Goal: Task Accomplishment & Management: Complete application form

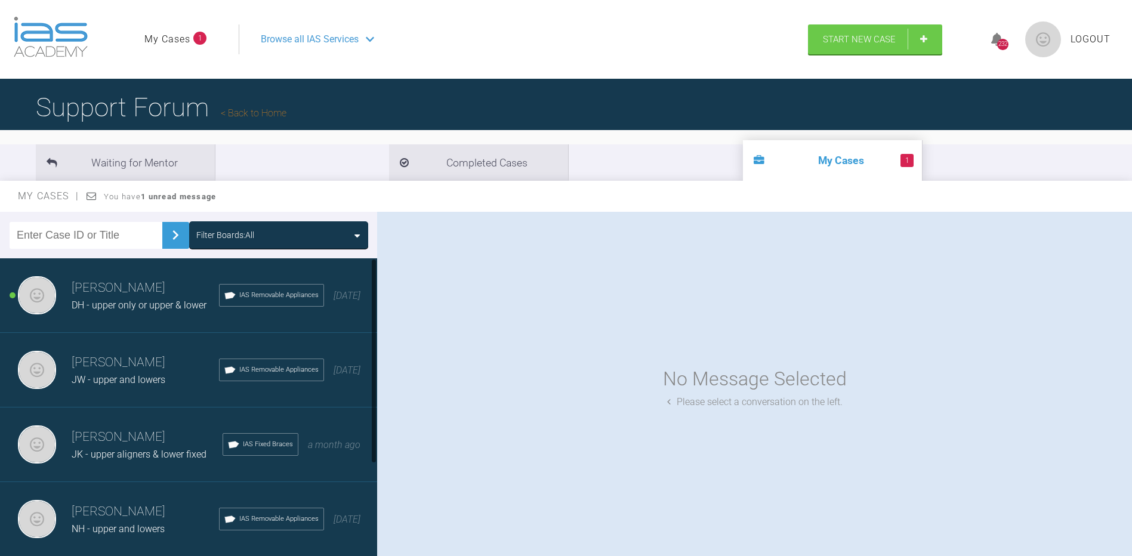
click at [149, 292] on h3 "[PERSON_NAME]" at bounding box center [145, 288] width 147 height 20
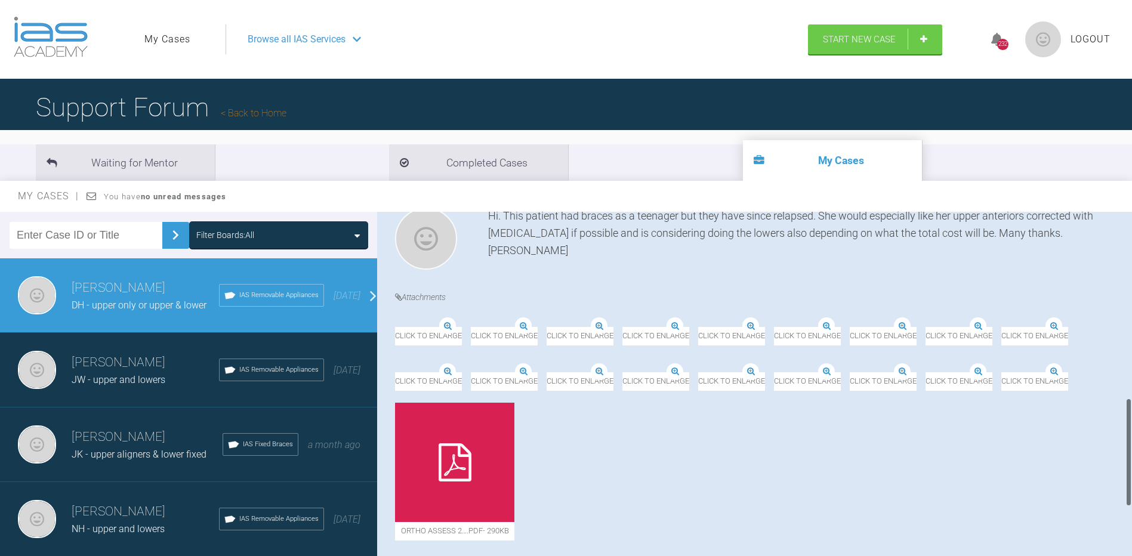
scroll to position [597, 0]
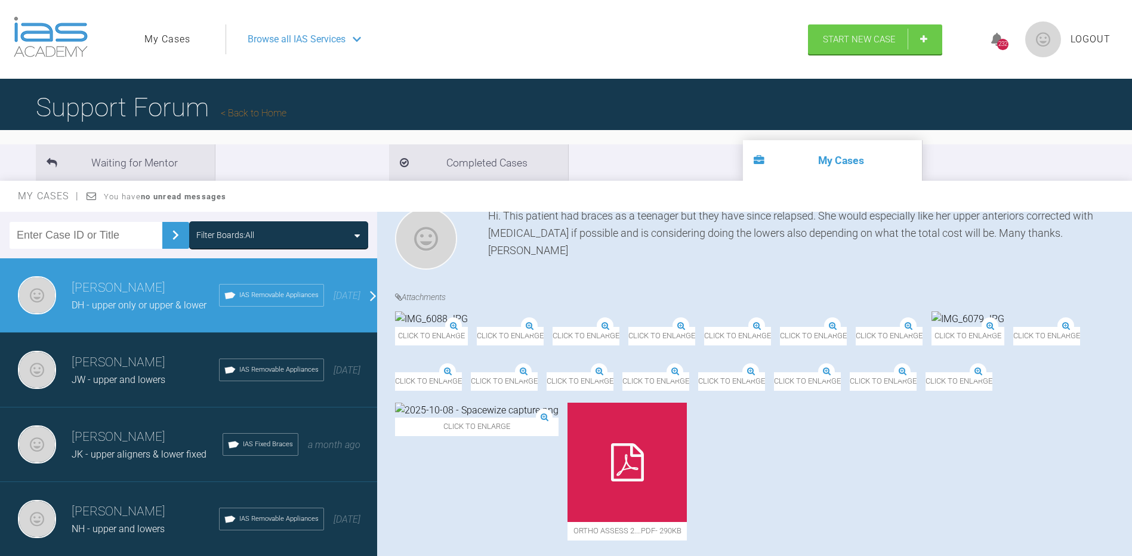
click at [1013, 326] on img at bounding box center [1013, 326] width 0 height 0
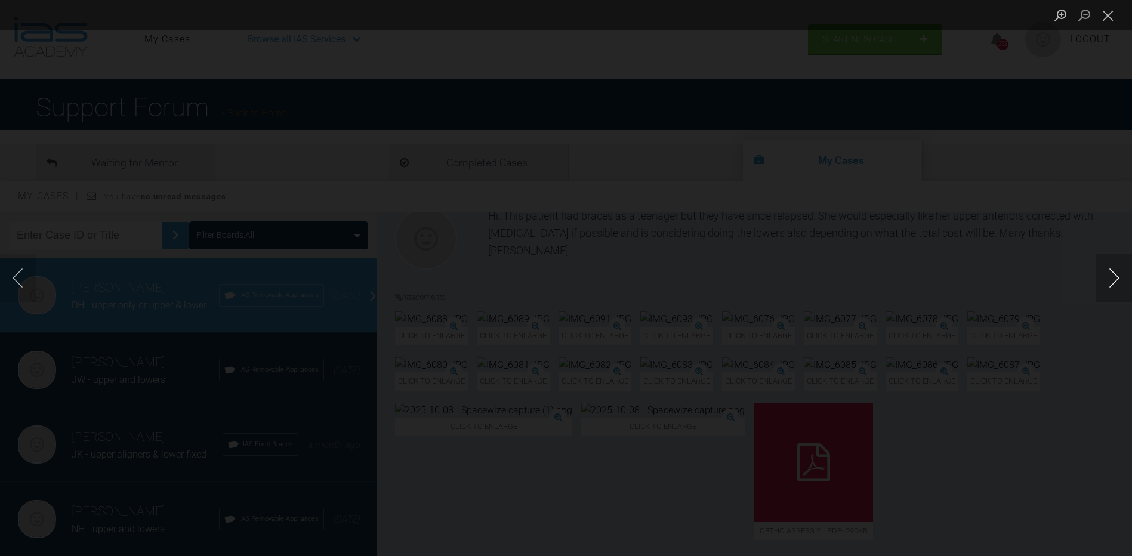
click at [1113, 279] on button "Next image" at bounding box center [1114, 278] width 36 height 48
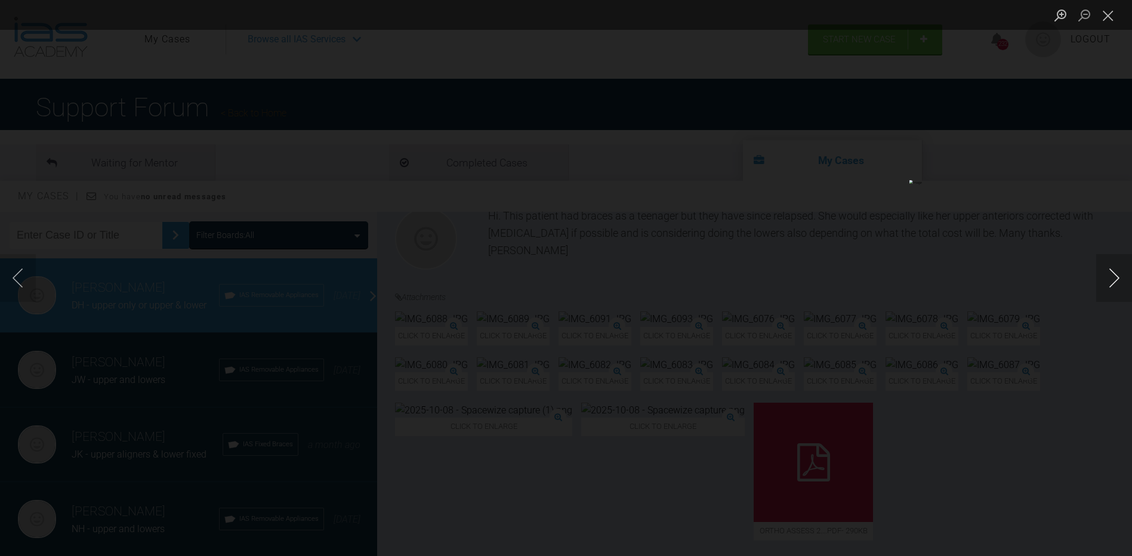
click at [1113, 279] on button "Next image" at bounding box center [1114, 278] width 36 height 48
click at [1117, 282] on button "Next image" at bounding box center [1114, 278] width 36 height 48
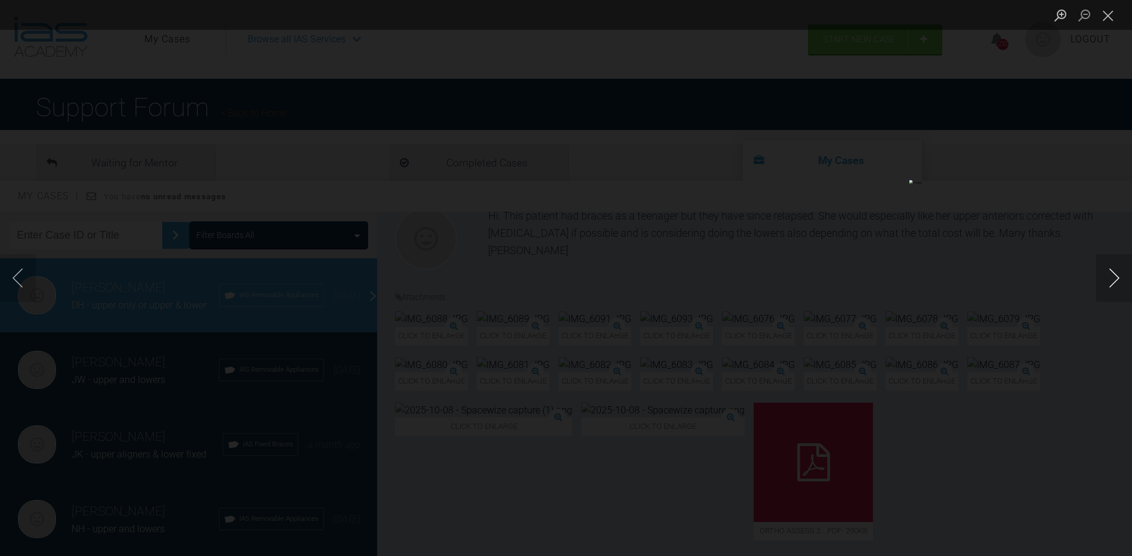
click at [1117, 282] on button "Next image" at bounding box center [1114, 278] width 36 height 48
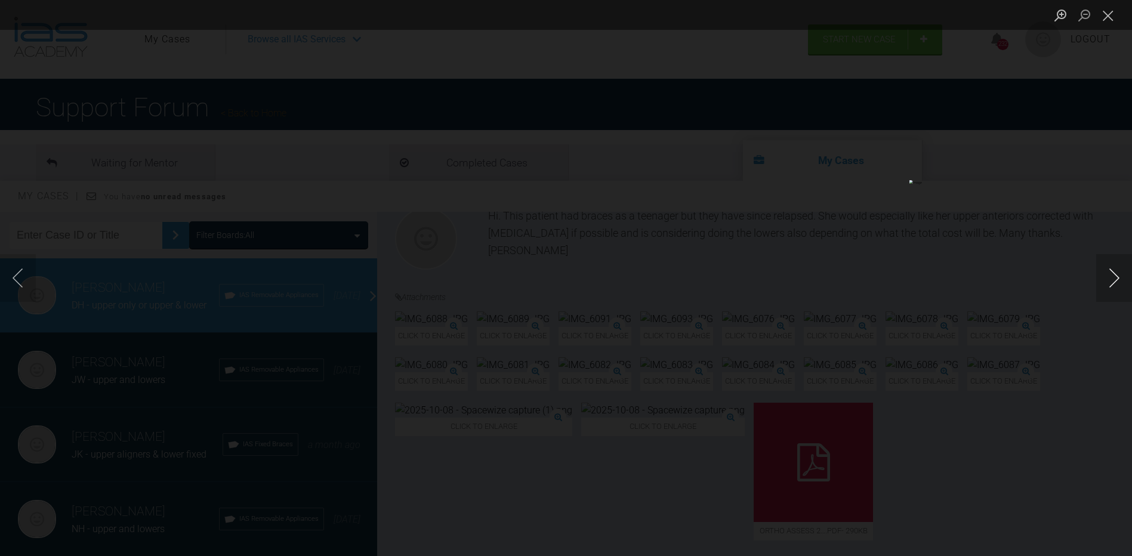
click at [1117, 282] on button "Next image" at bounding box center [1114, 278] width 36 height 48
click at [1101, 17] on button "Close lightbox" at bounding box center [1108, 15] width 24 height 21
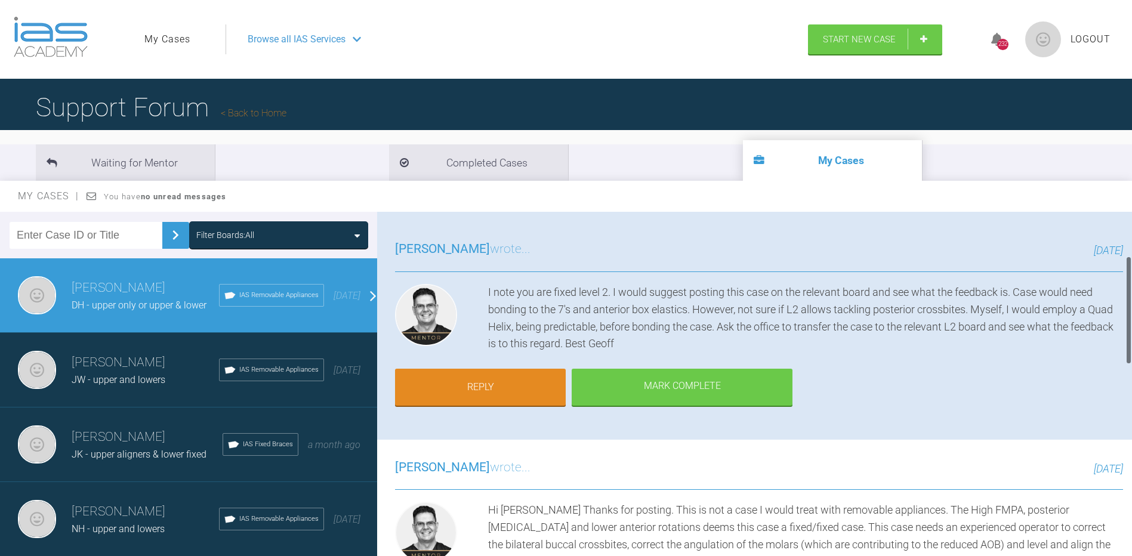
scroll to position [60, 0]
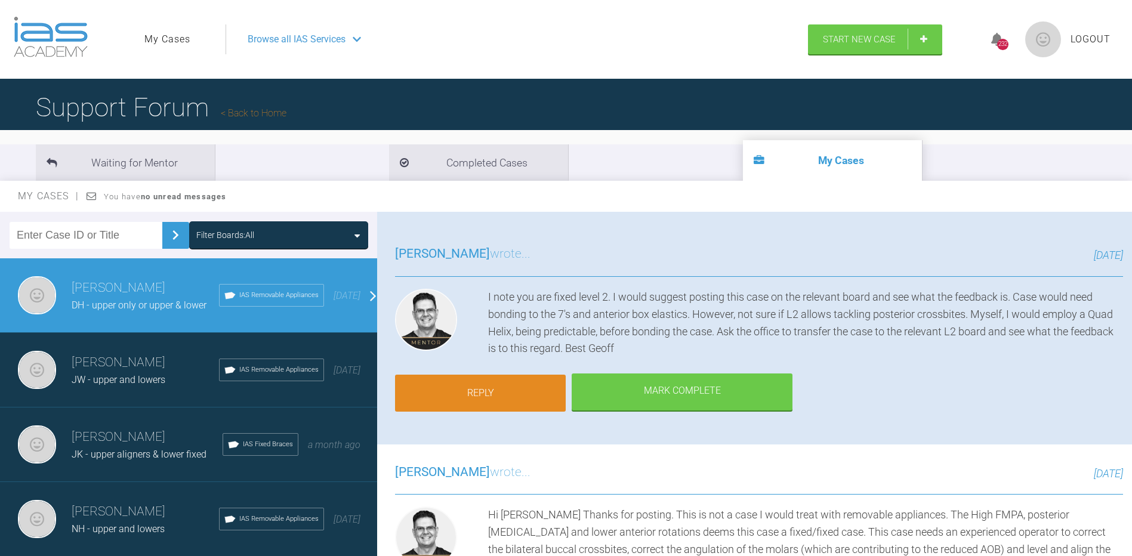
click at [491, 400] on link "Reply" at bounding box center [480, 393] width 171 height 37
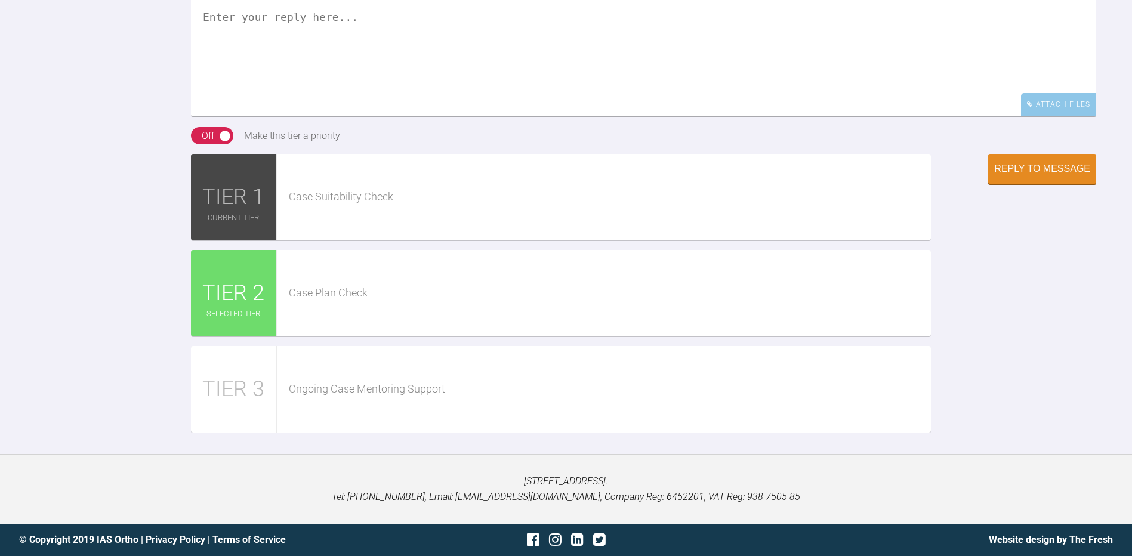
scroll to position [1802, 0]
click at [267, 89] on textarea at bounding box center [643, 56] width 905 height 119
click at [646, 77] on textarea "Hi [PERSON_NAME]. Thanks for the advice. If the patient wanted to just correct …" at bounding box center [643, 56] width 905 height 119
click at [797, 81] on textarea "Hi [PERSON_NAME]. Thanks for the advice. If the patient wanted to just correct …" at bounding box center [643, 56] width 905 height 119
click at [848, 76] on textarea "Hi [PERSON_NAME]. Thanks for the advice. If the patient wanted to just correct …" at bounding box center [643, 56] width 905 height 119
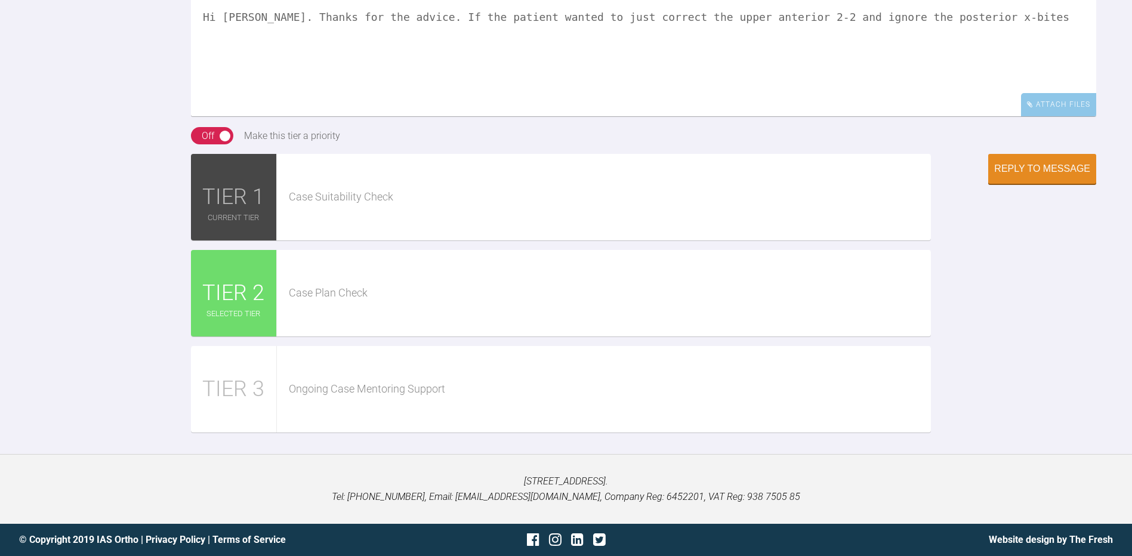
click at [956, 75] on textarea "Hi [PERSON_NAME]. Thanks for the advice. If the patient wanted to just correct …" at bounding box center [643, 56] width 905 height 119
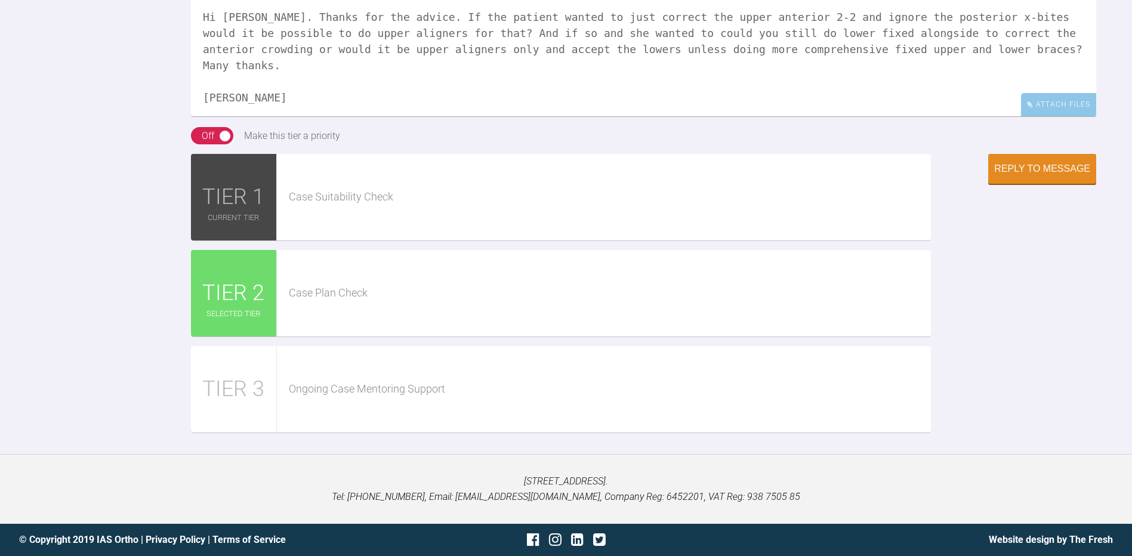
click at [376, 97] on textarea "Hi [PERSON_NAME]. Thanks for the advice. If the patient wanted to just correct …" at bounding box center [643, 56] width 905 height 119
click at [468, 97] on textarea "Hi [PERSON_NAME]. Thanks for the advice. If the patient wanted to just correct …" at bounding box center [643, 56] width 905 height 119
click at [581, 94] on textarea "Hi [PERSON_NAME]. Thanks for the advice. If the patient wanted to just correct …" at bounding box center [643, 56] width 905 height 119
click at [1024, 96] on textarea "Hi [PERSON_NAME]. Thanks for the advice. If the patient wanted to just correct …" at bounding box center [643, 56] width 905 height 119
click at [573, 112] on textarea "Hi [PERSON_NAME]. Thanks for the advice. If the patient wanted to just correct …" at bounding box center [643, 56] width 905 height 119
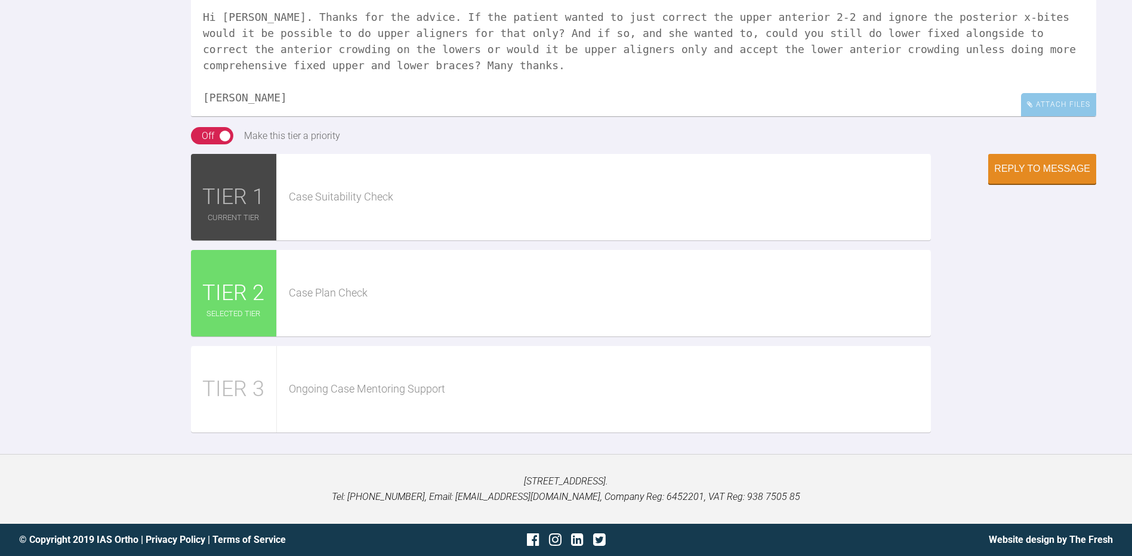
click at [292, 116] on textarea "Hi [PERSON_NAME]. Thanks for the advice. If the patient wanted to just correct …" at bounding box center [643, 56] width 905 height 119
click at [446, 112] on textarea "Hi [PERSON_NAME]. Thanks for the advice. If the patient wanted to just correct …" at bounding box center [643, 56] width 905 height 119
type textarea "Hi [PERSON_NAME]. Thanks for the advice. If the patient wanted to just correct …"
click at [1054, 175] on div "Reply to Message" at bounding box center [1042, 170] width 96 height 11
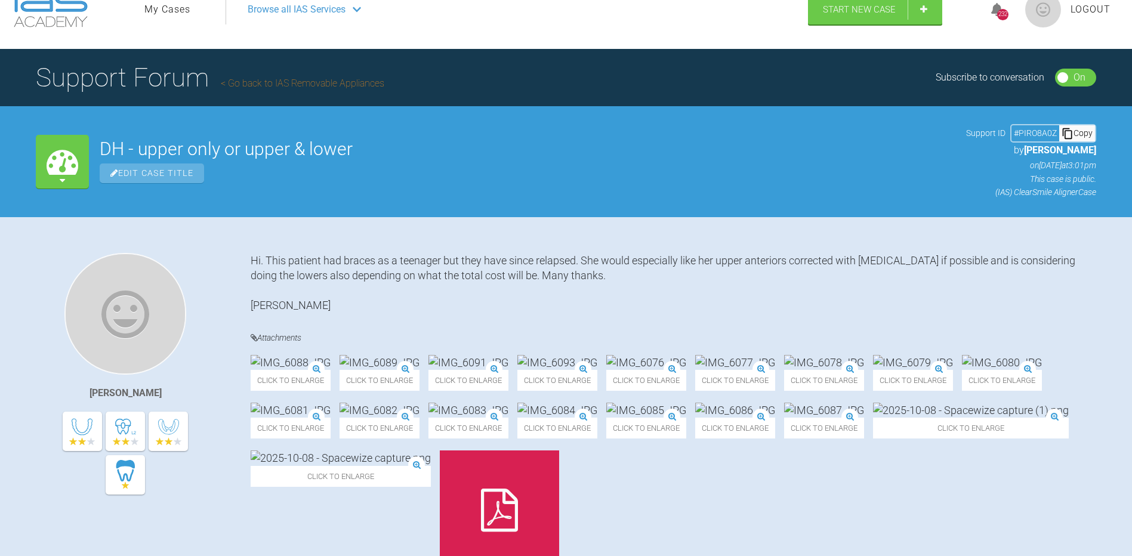
scroll to position [0, 0]
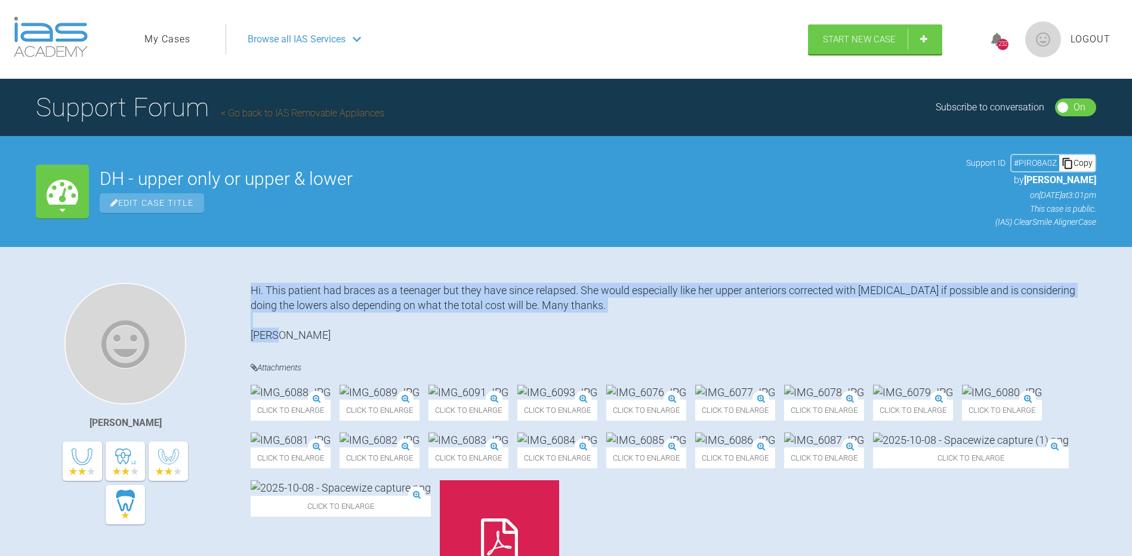
drag, startPoint x: 252, startPoint y: 288, endPoint x: 277, endPoint y: 334, distance: 52.0
click at [277, 334] on div "Hi. This patient had braces as a teenager but they have since relapsed. She wou…" at bounding box center [673, 313] width 845 height 60
drag, startPoint x: 277, startPoint y: 334, endPoint x: 347, endPoint y: 299, distance: 78.2
copy div "Hi. This patient had braces as a teenager but they have since relapsed. She wou…"
click at [854, 35] on span "Start New Case" at bounding box center [859, 40] width 73 height 11
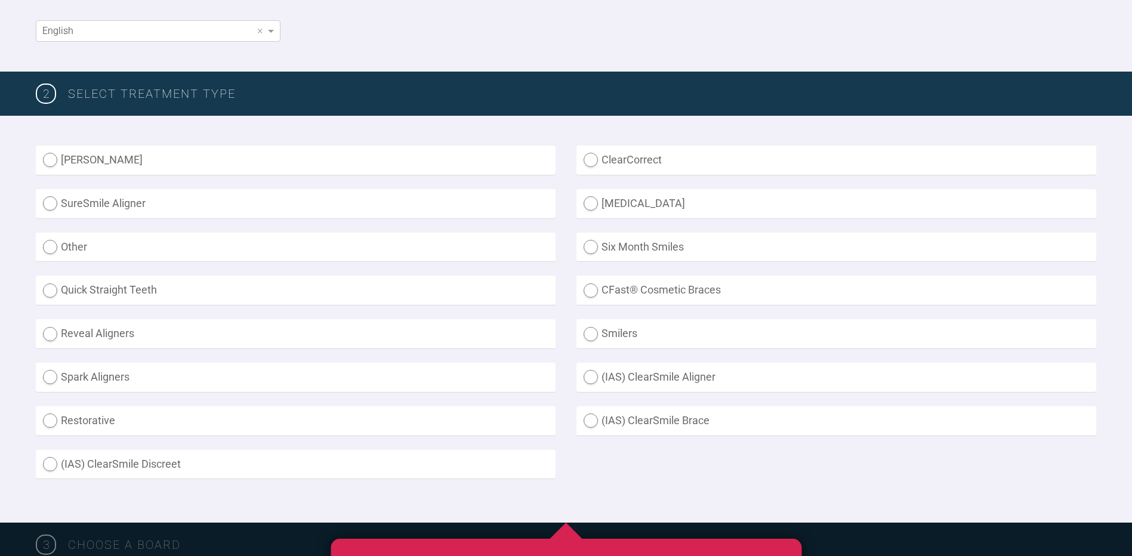
scroll to position [298, 0]
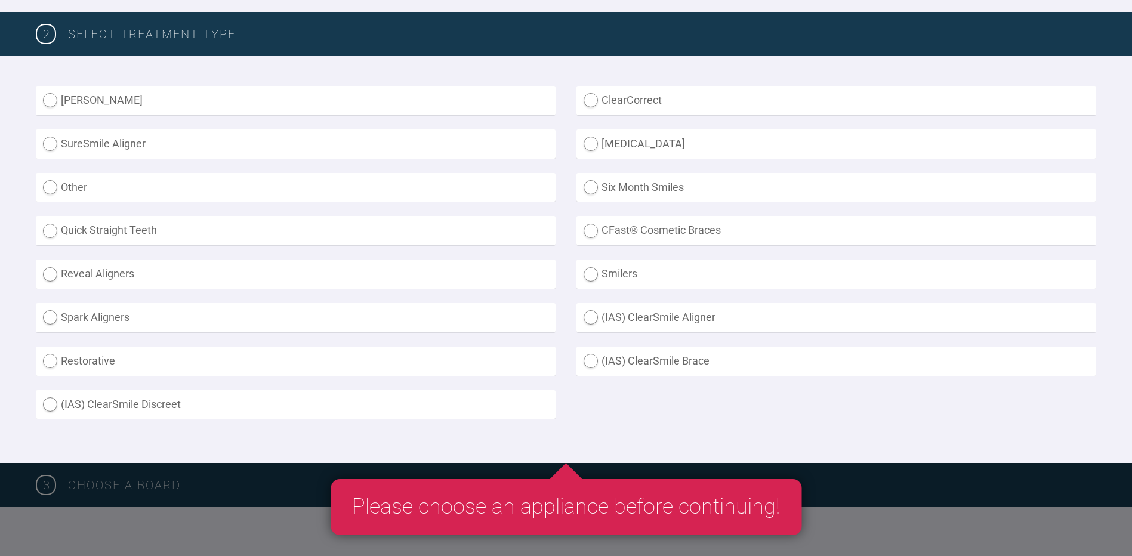
click at [683, 367] on label "(IAS) ClearSmile Brace" at bounding box center [836, 361] width 520 height 29
radio Brace "true"
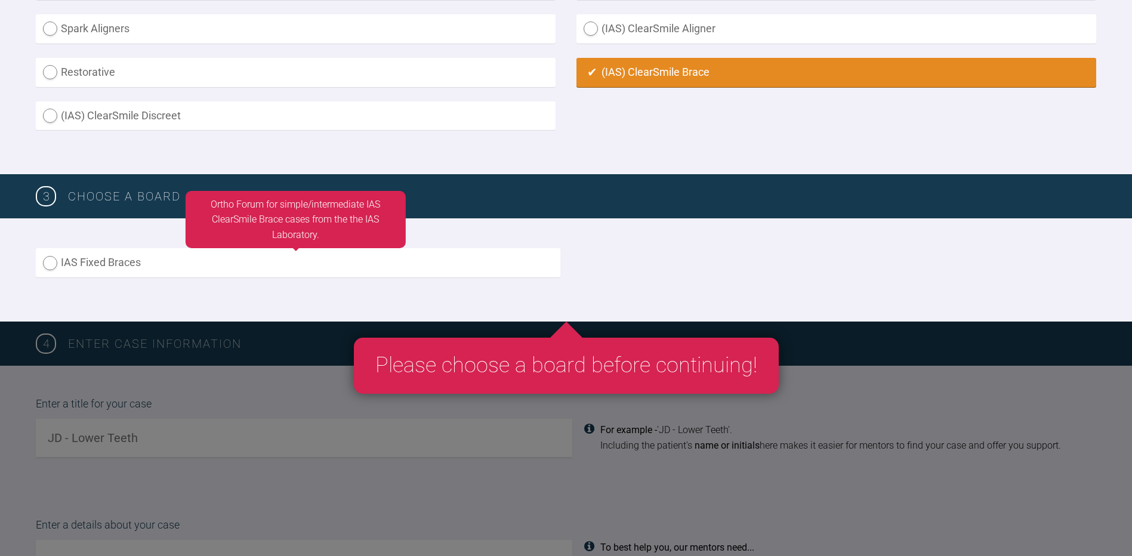
scroll to position [597, 0]
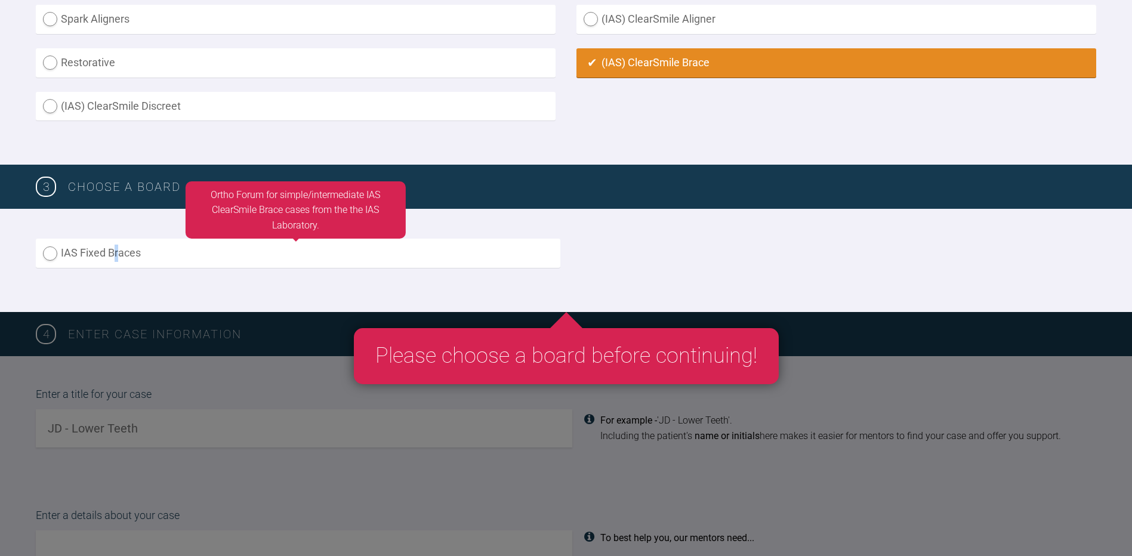
click at [118, 255] on label "IAS Fixed Braces" at bounding box center [298, 253] width 524 height 29
click at [42, 245] on label "IAS Fixed Braces" at bounding box center [298, 253] width 524 height 29
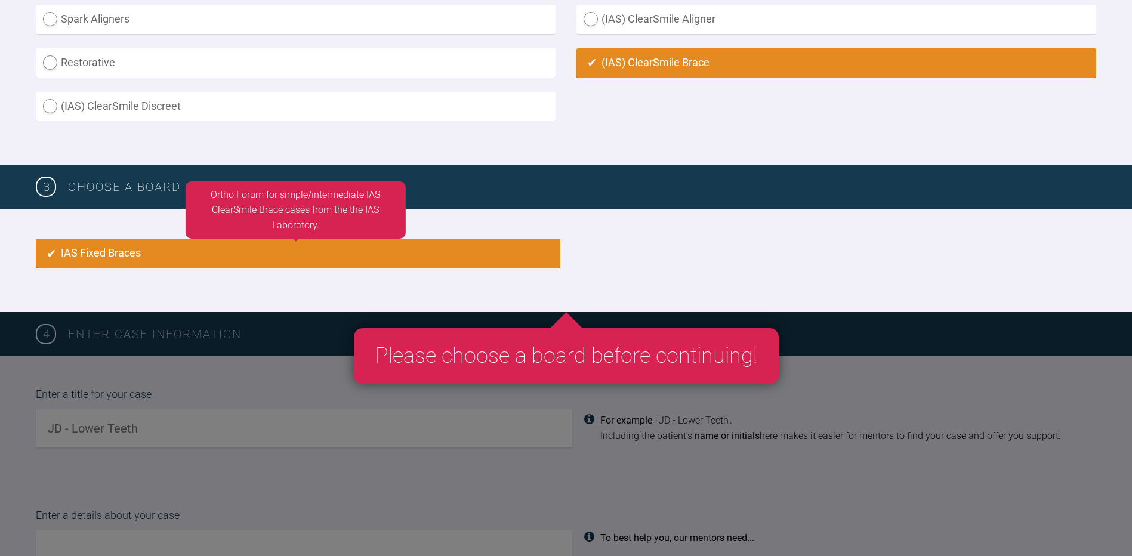
radio input "true"
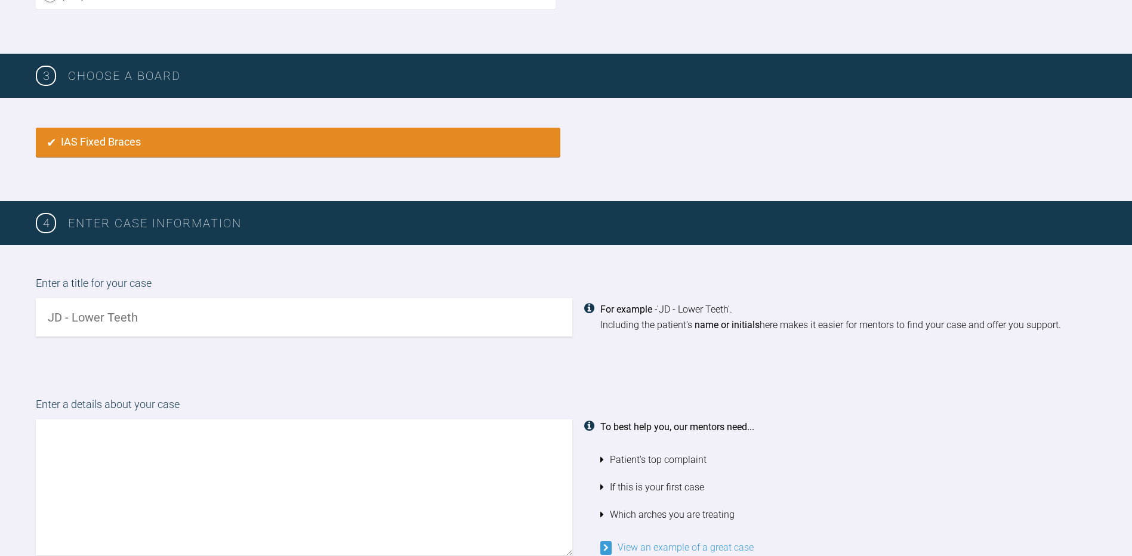
scroll to position [658, 0]
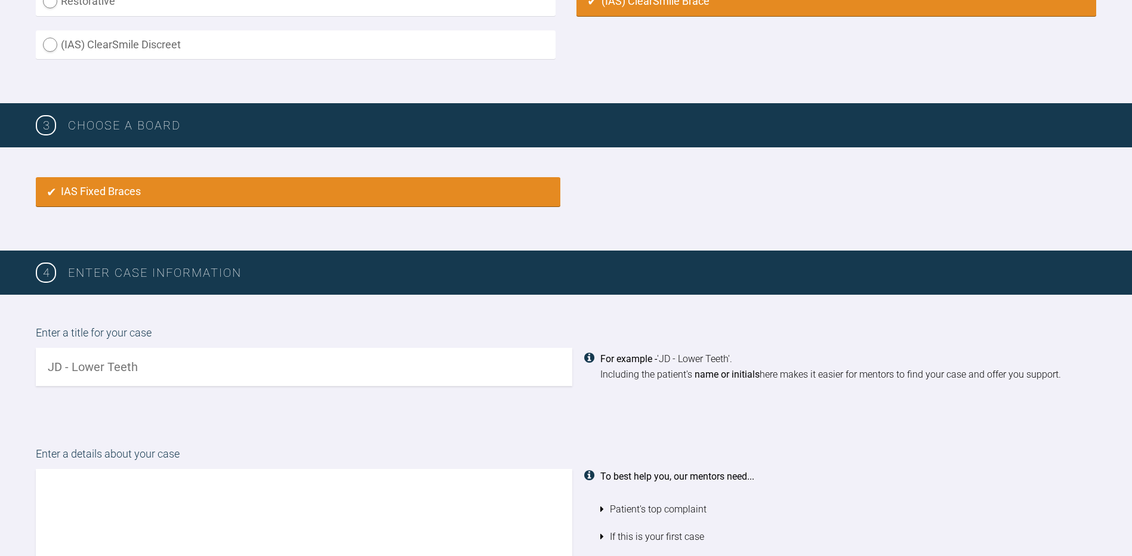
click at [106, 411] on div "Enter a title for your case For example - 'JD - Lower Teeth'. Including the pat…" at bounding box center [566, 355] width 1132 height 121
click at [92, 362] on input "text" at bounding box center [304, 367] width 536 height 38
type input "DH - uppers only or upper and lowers"
click at [83, 412] on div "Enter a title for your case DH - uppers only or upper and lowers For example - …" at bounding box center [566, 355] width 1132 height 121
click at [62, 449] on label "Enter a details about your case" at bounding box center [566, 457] width 1060 height 23
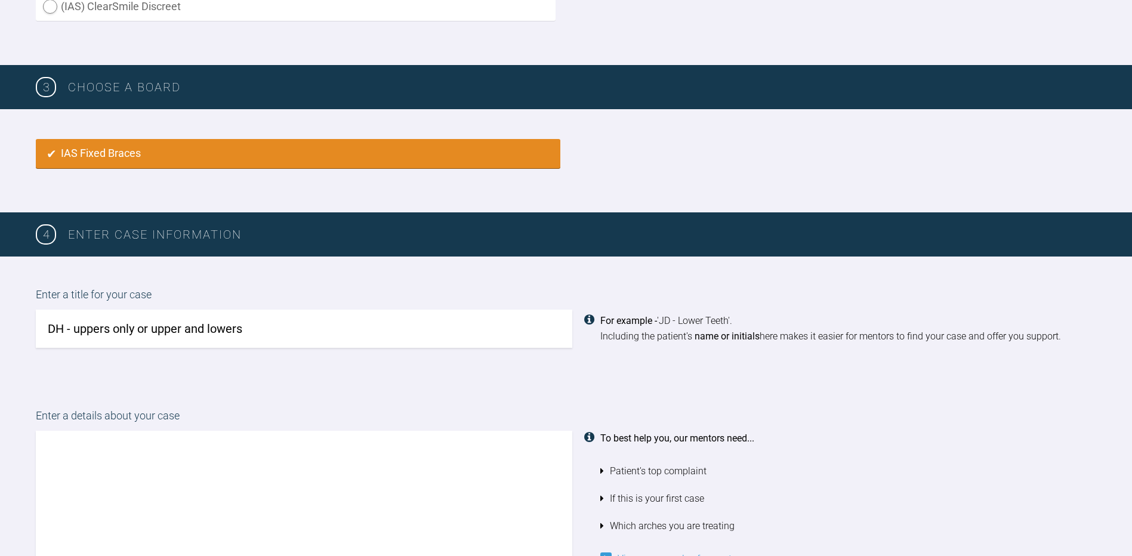
scroll to position [718, 0]
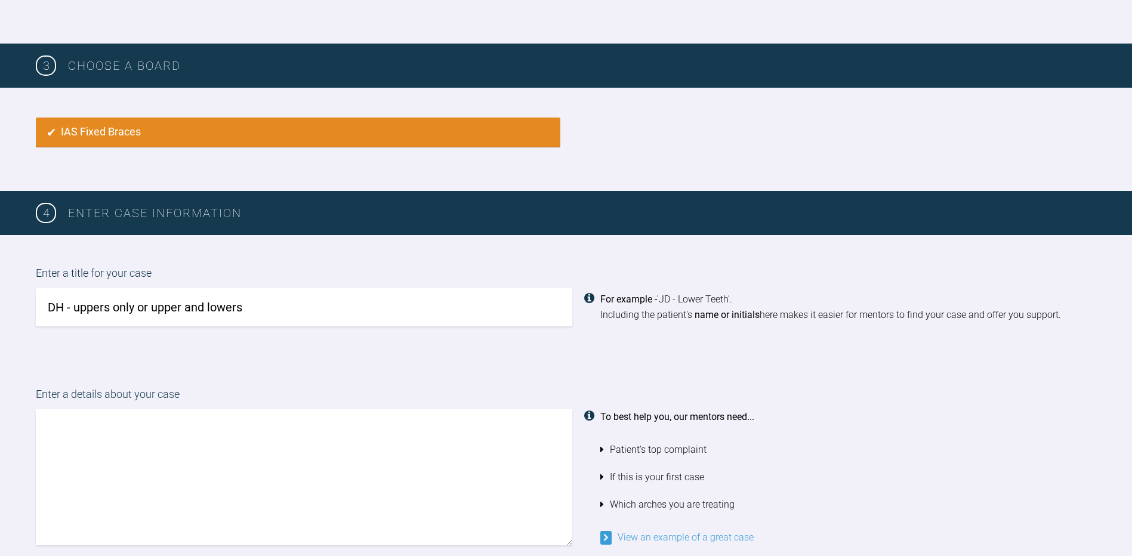
click at [75, 421] on textarea at bounding box center [304, 477] width 536 height 136
paste textarea "Hi. This patient had braces as a teenager but they have since relapsed. She wou…"
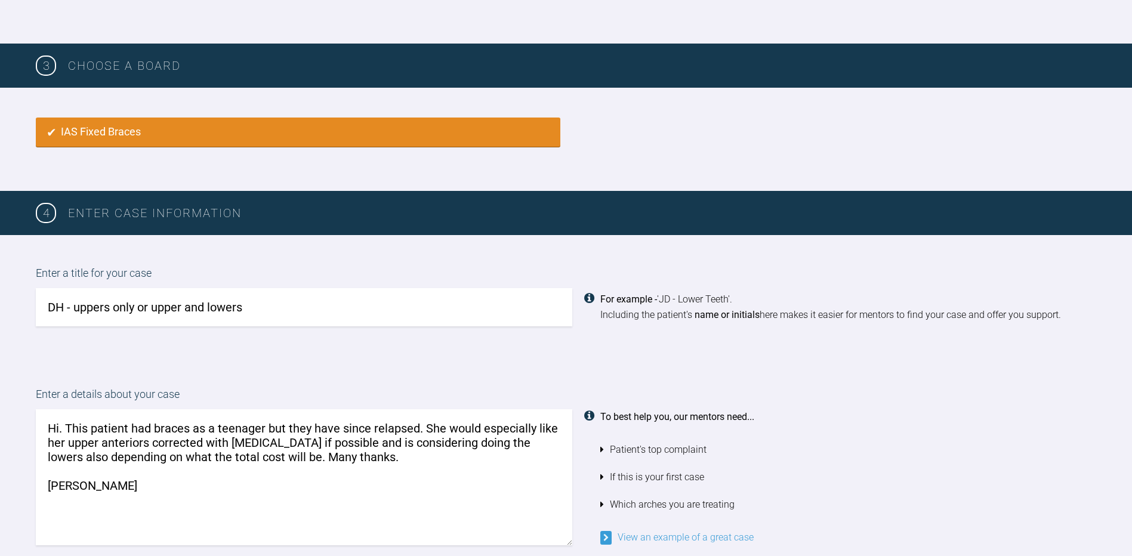
click at [373, 461] on textarea "Hi. This patient had braces as a teenager but they have since relapsed. She wou…" at bounding box center [304, 477] width 536 height 136
click at [291, 459] on textarea "Hi. This patient had braces as a teenager but they have since relapsed. She wou…" at bounding box center [304, 477] width 536 height 136
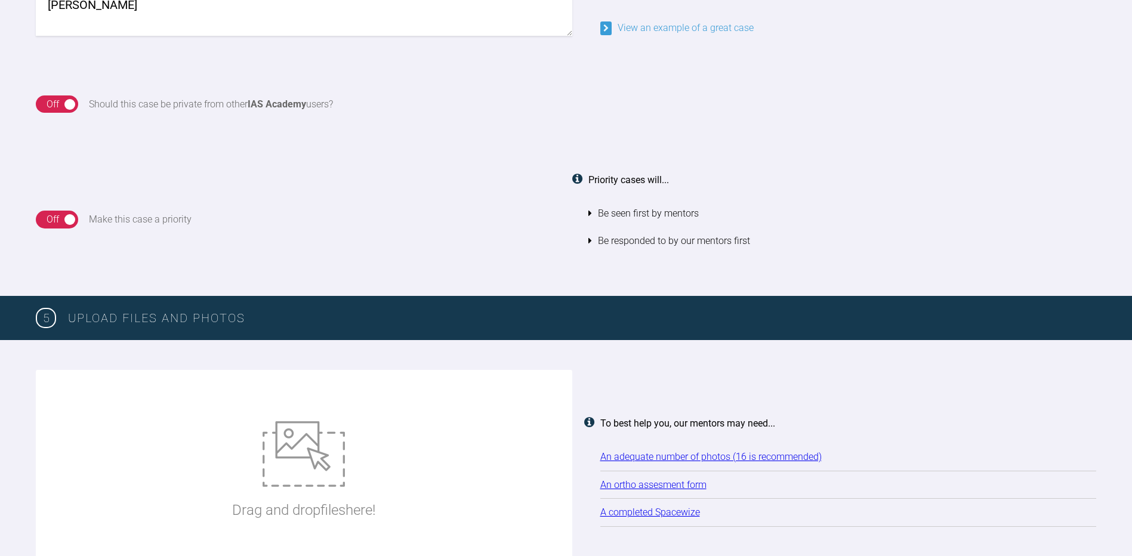
scroll to position [1314, 0]
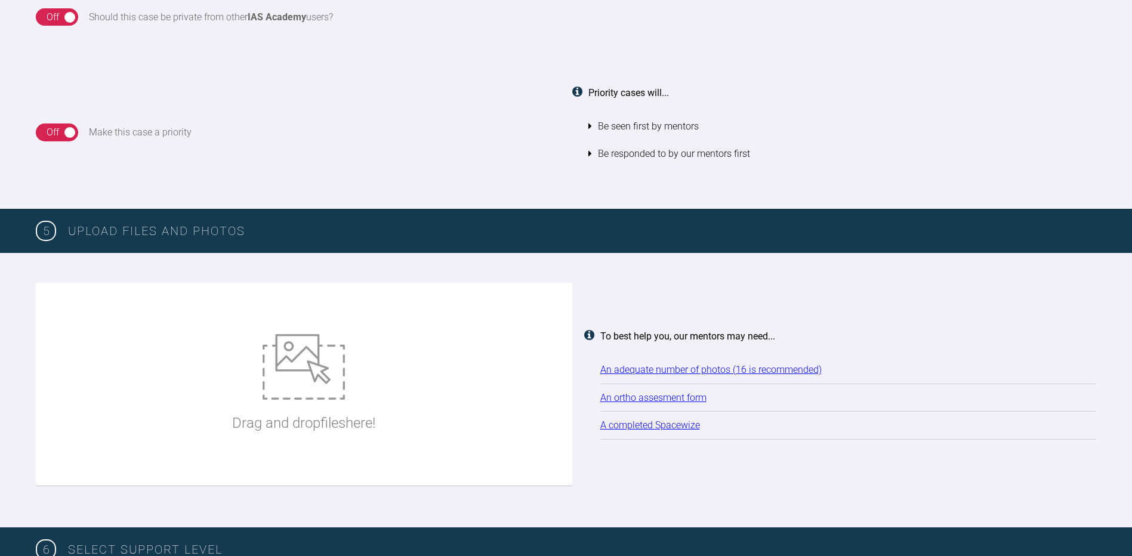
type textarea "Hi. This patient had braces as a teenager but they have since relapsed. She wou…"
click at [297, 414] on p "Drag and drop files here!" at bounding box center [303, 423] width 143 height 23
type input "C:\fakepath\IMG_6088.JPG"
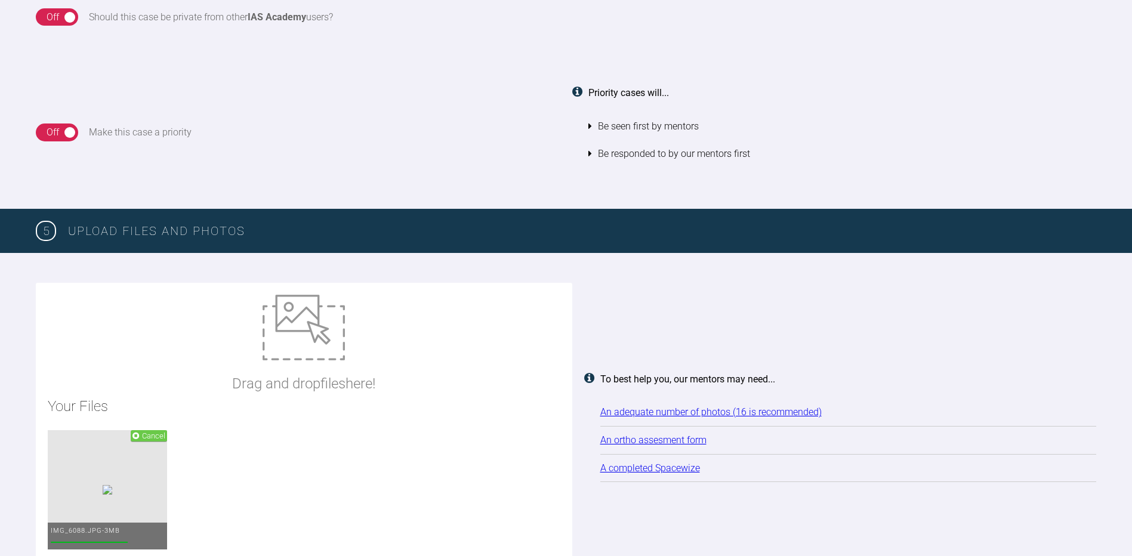
click at [300, 343] on img at bounding box center [304, 328] width 82 height 66
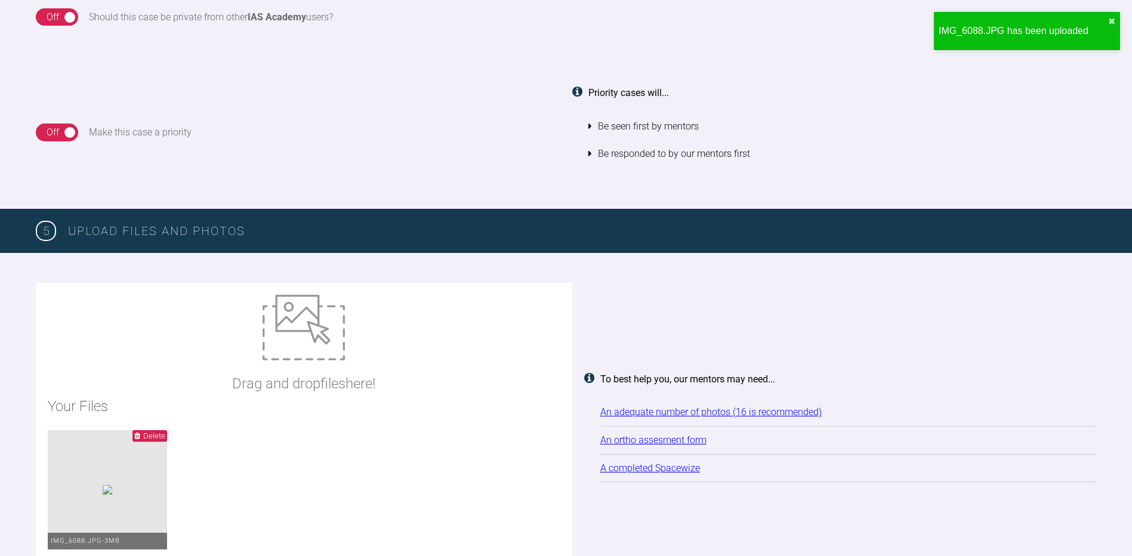
type input "C:\fakepath\IMG_6089.JPG"
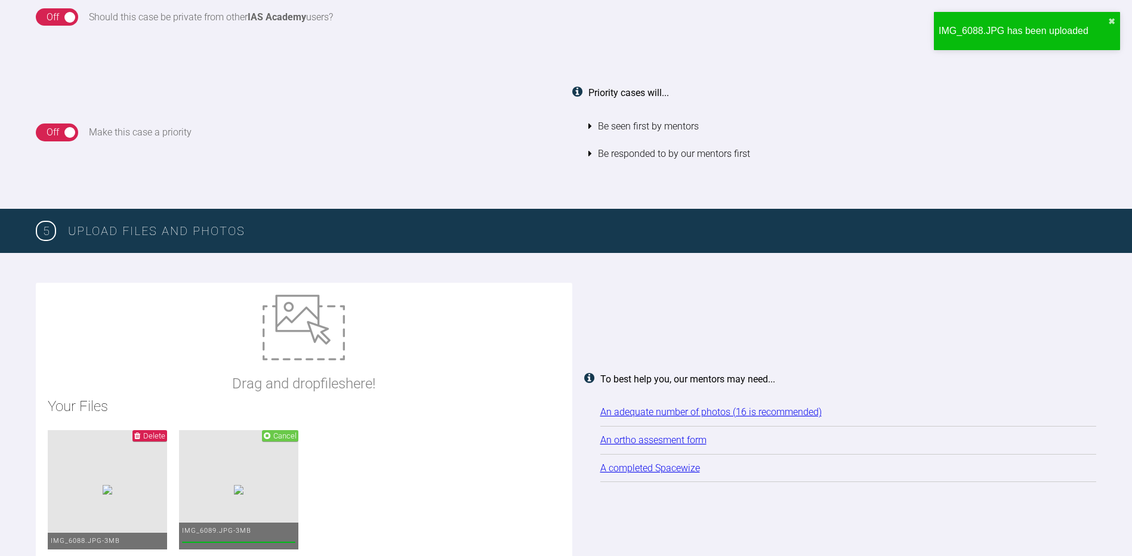
click at [309, 337] on img at bounding box center [304, 328] width 82 height 66
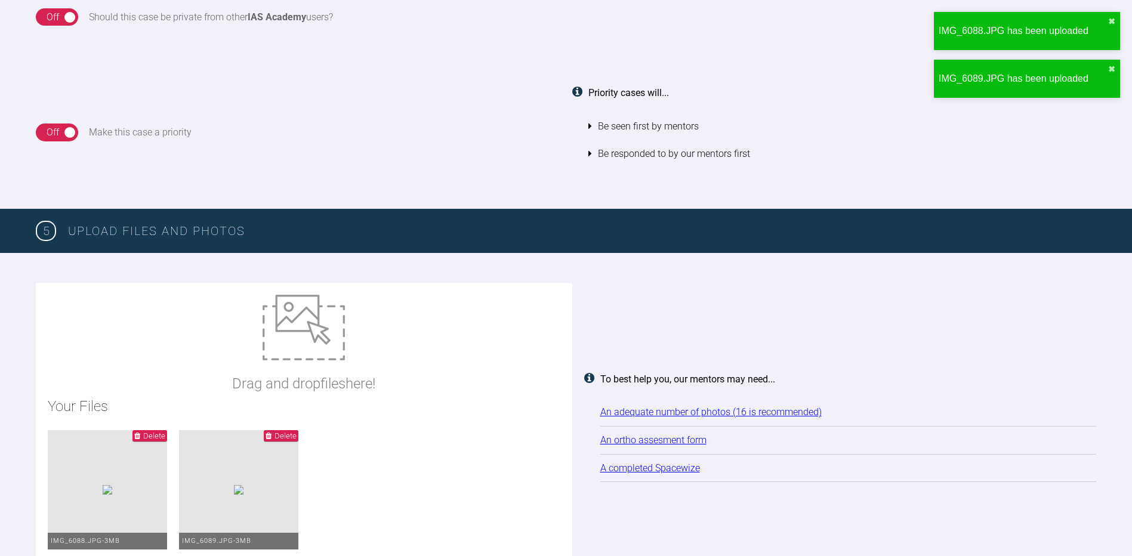
type input "C:\fakepath\IMG_6091.JPG"
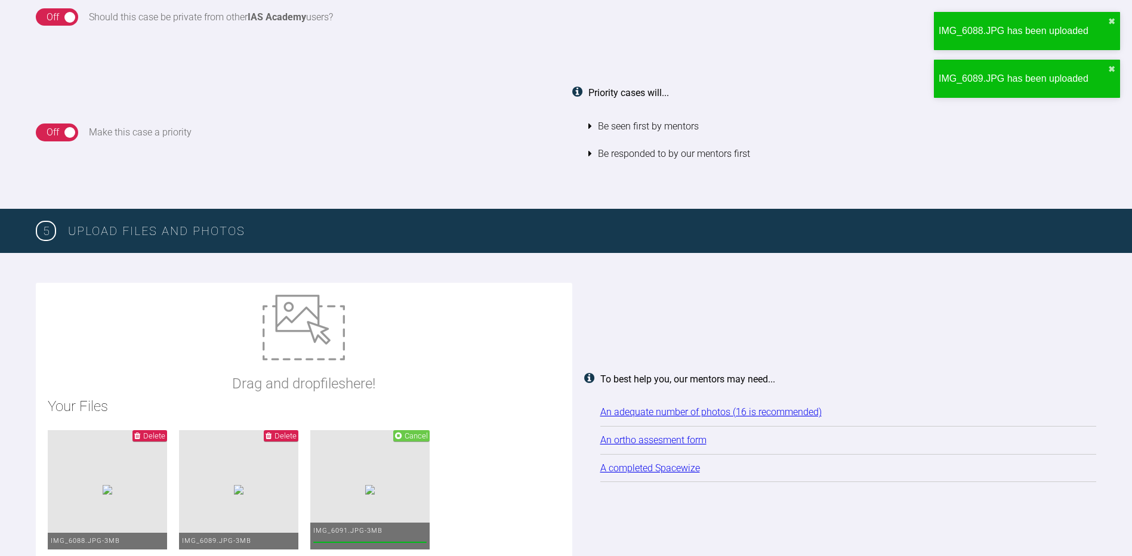
click at [331, 350] on img at bounding box center [304, 328] width 82 height 66
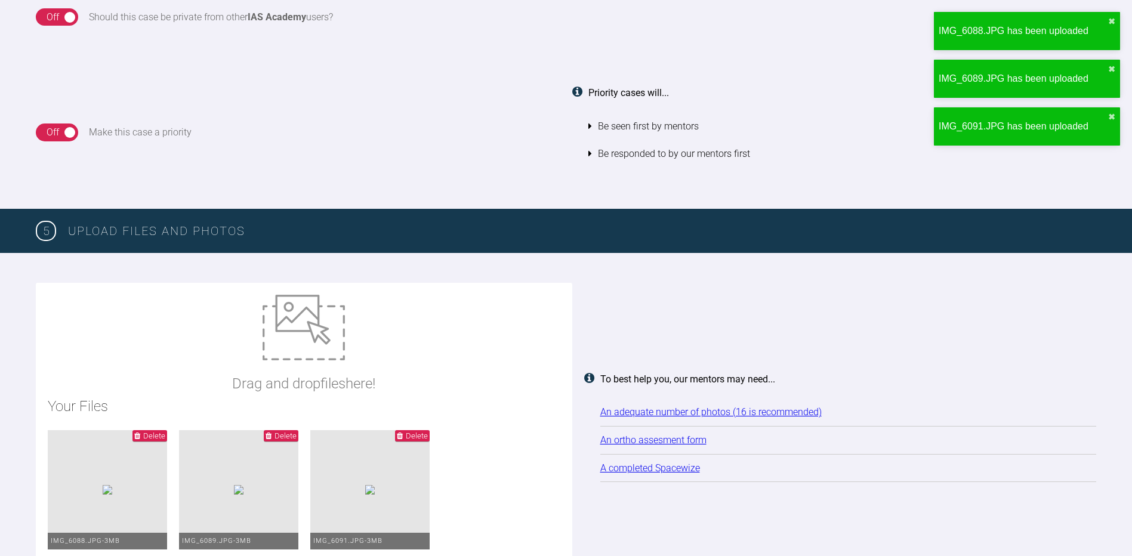
type input "C:\fakepath\IMG_6093.JPG"
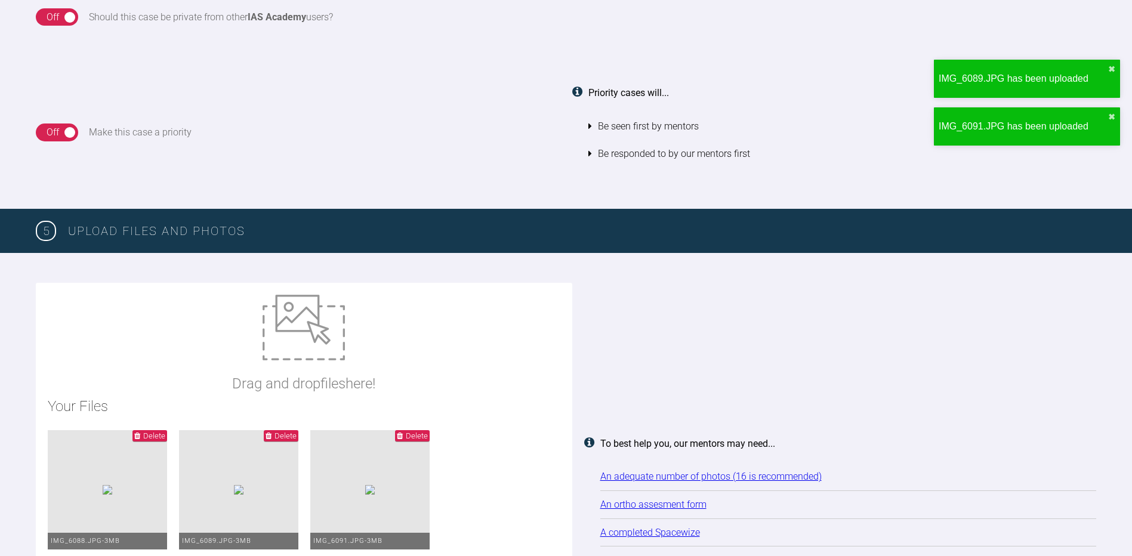
click at [304, 343] on img at bounding box center [304, 328] width 82 height 66
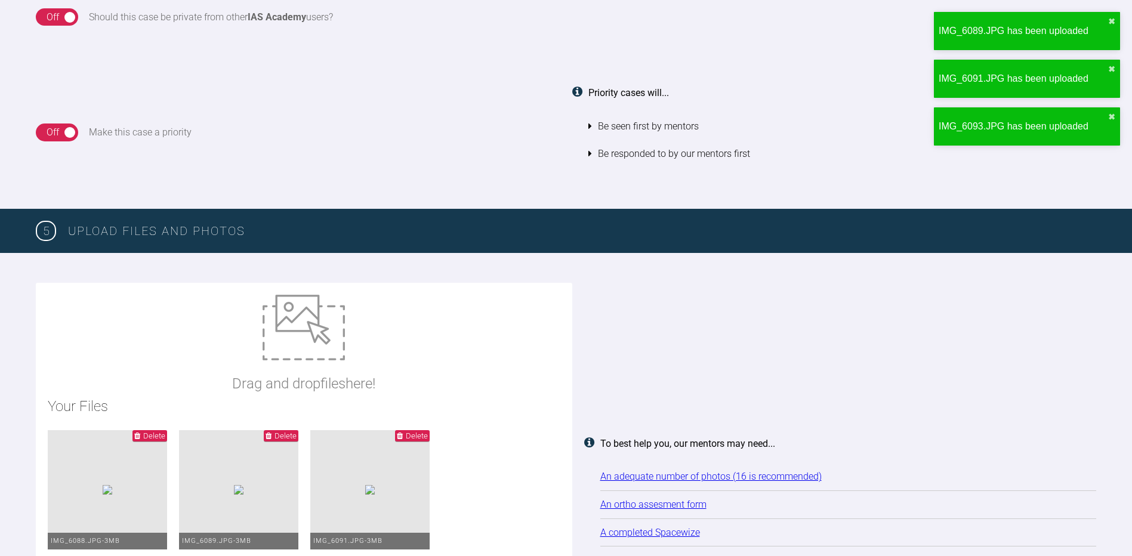
type input "C:\fakepath\IMG_6076.JPG"
click at [294, 351] on img at bounding box center [304, 328] width 82 height 66
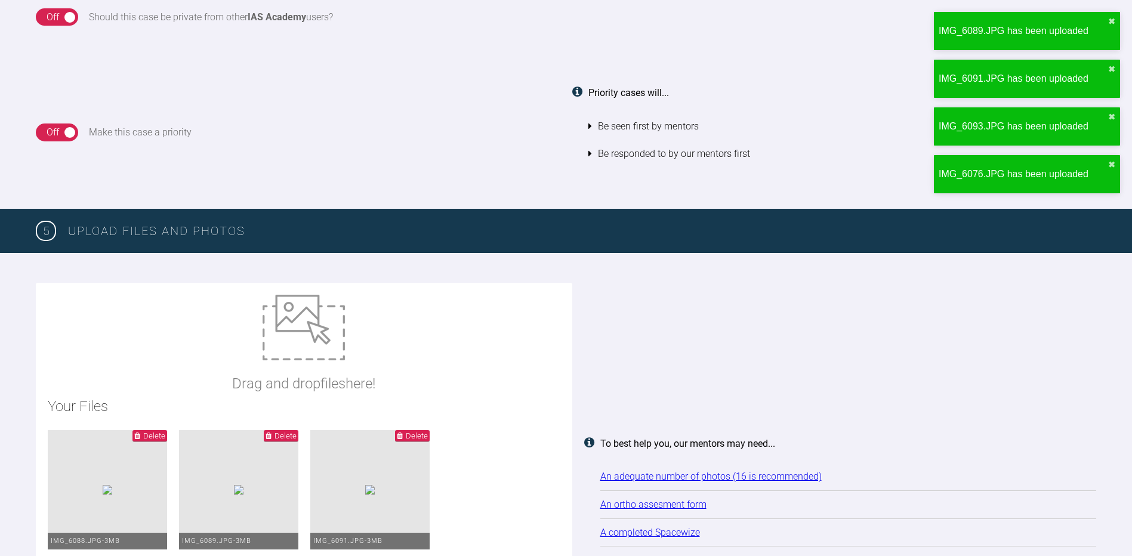
type input "C:\fakepath\IMG_6077.JPG"
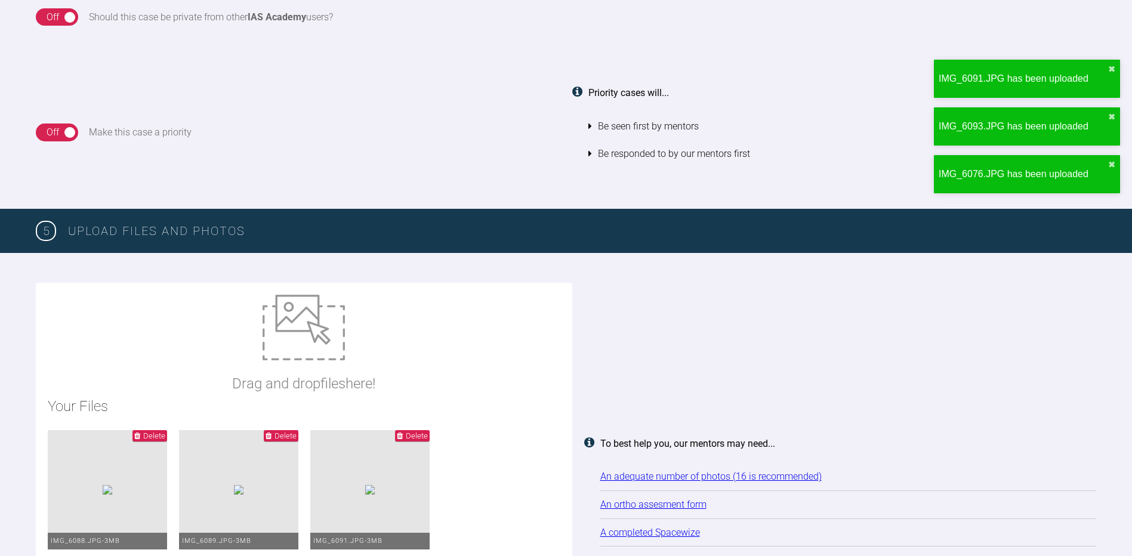
click at [322, 329] on img at bounding box center [304, 328] width 82 height 66
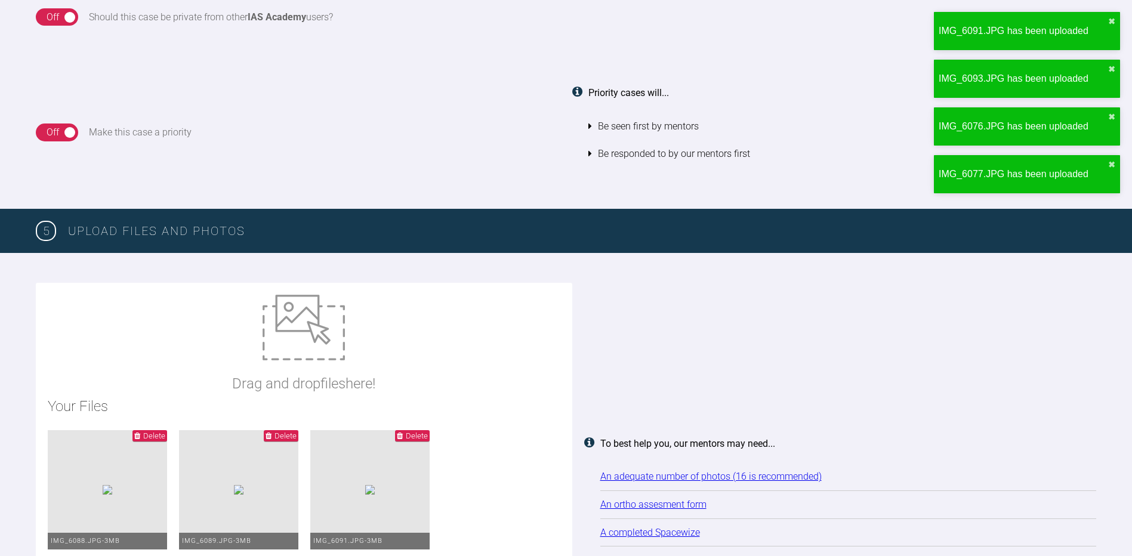
type input "C:\fakepath\IMG_6078.JPG"
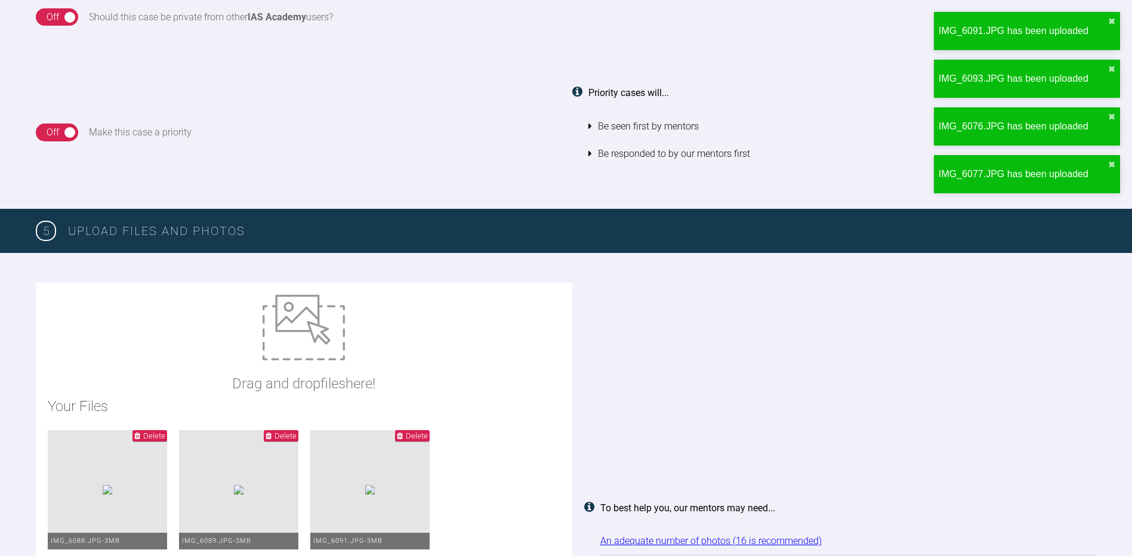
click at [326, 330] on img at bounding box center [304, 328] width 82 height 66
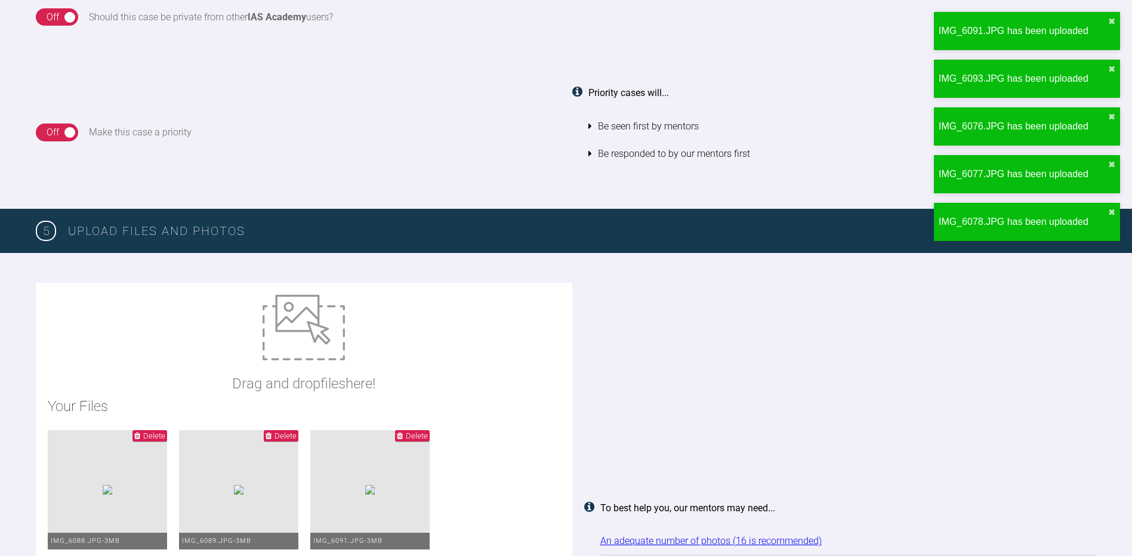
type input "C:\fakepath\IMG_6079.JPG"
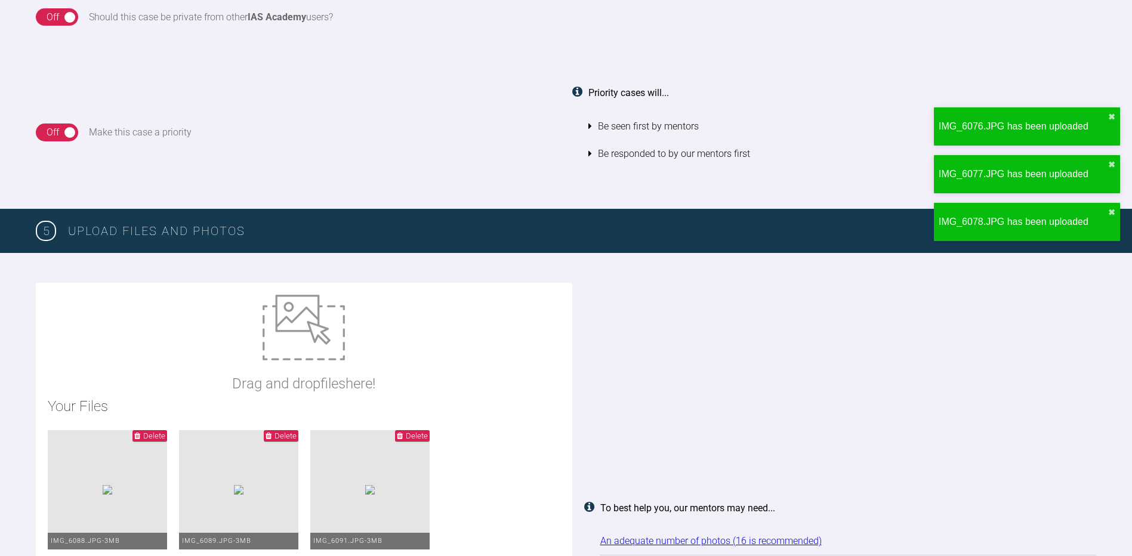
click at [313, 338] on img at bounding box center [304, 328] width 82 height 66
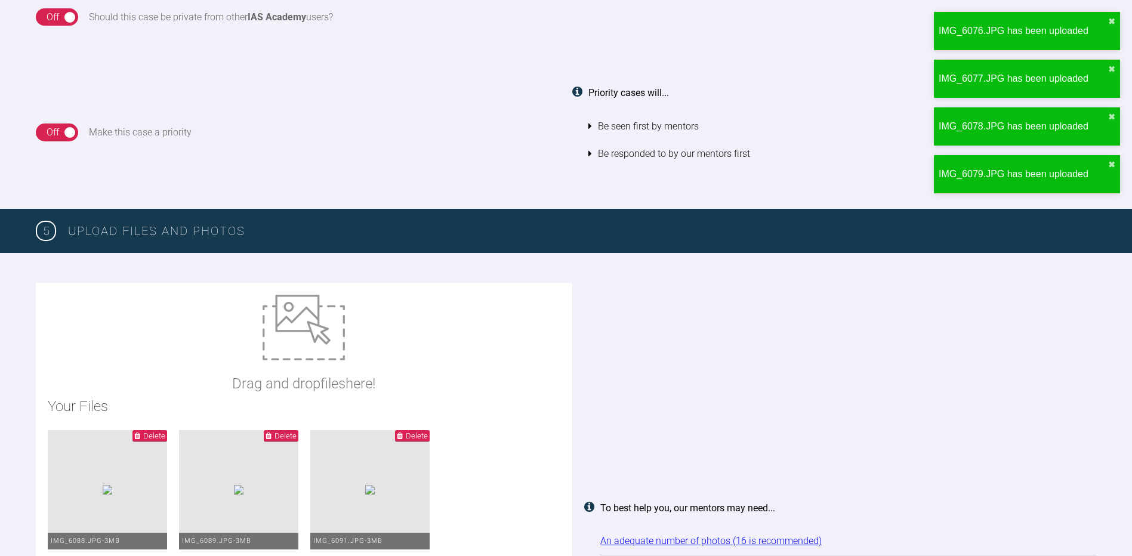
type input "C:\fakepath\IMG_6080.JPG"
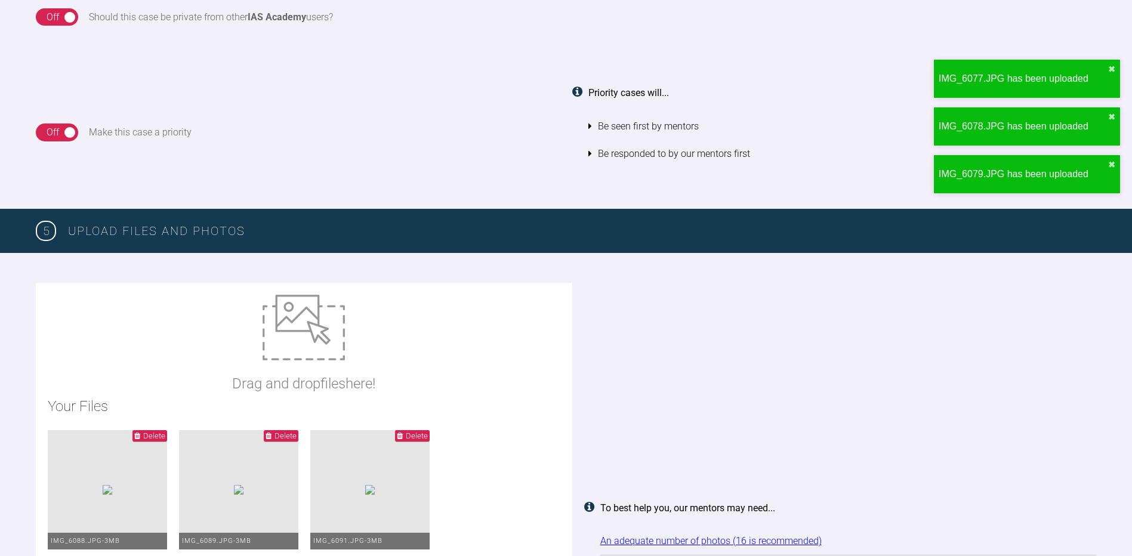
click at [314, 332] on img at bounding box center [304, 328] width 82 height 66
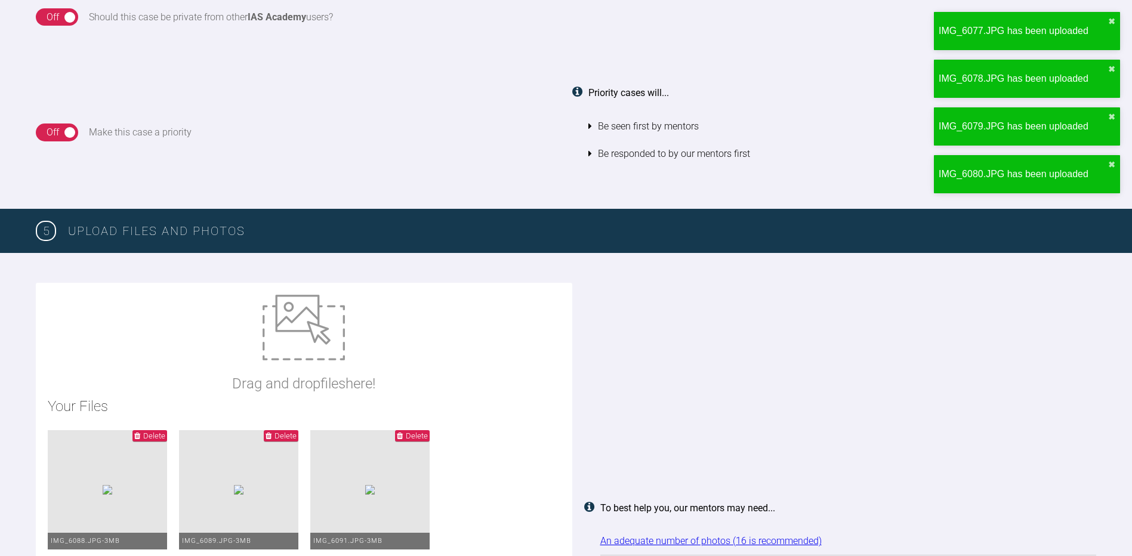
type input "C:\fakepath\IMG_6081.JPG"
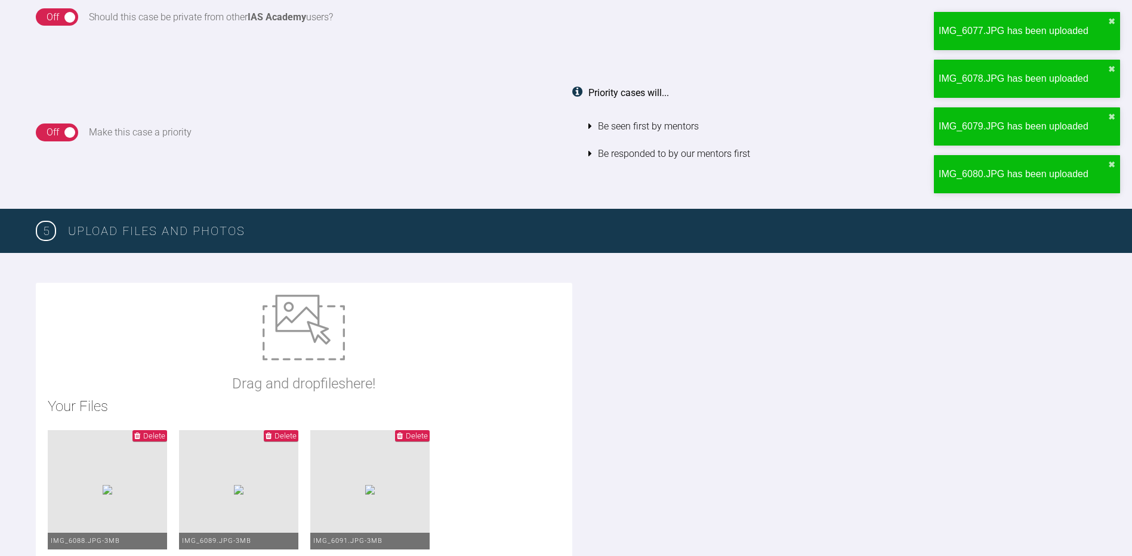
click at [301, 317] on img at bounding box center [304, 328] width 82 height 66
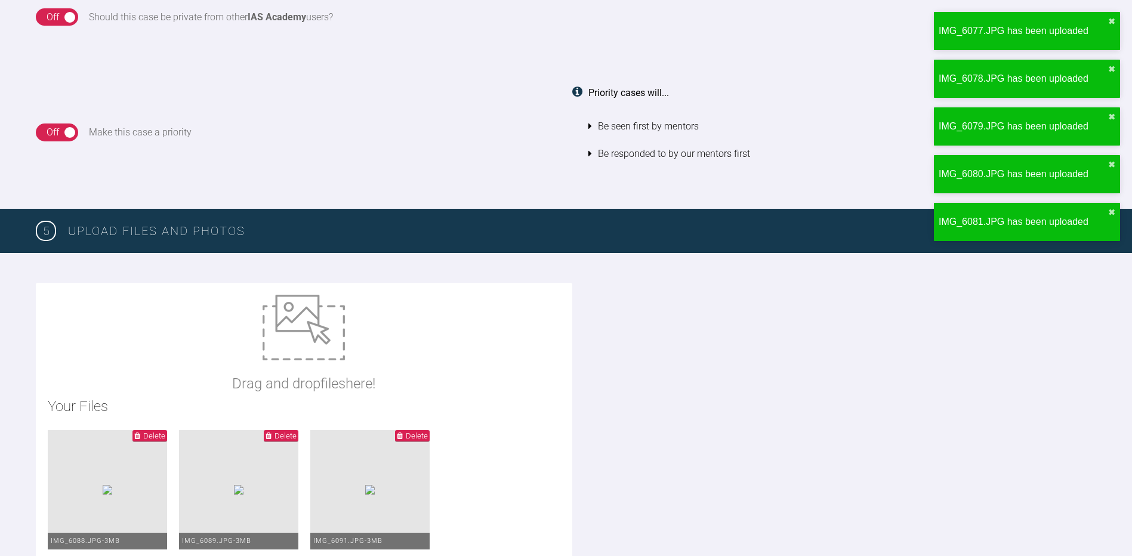
type input "C:\fakepath\IMG_6082.JPG"
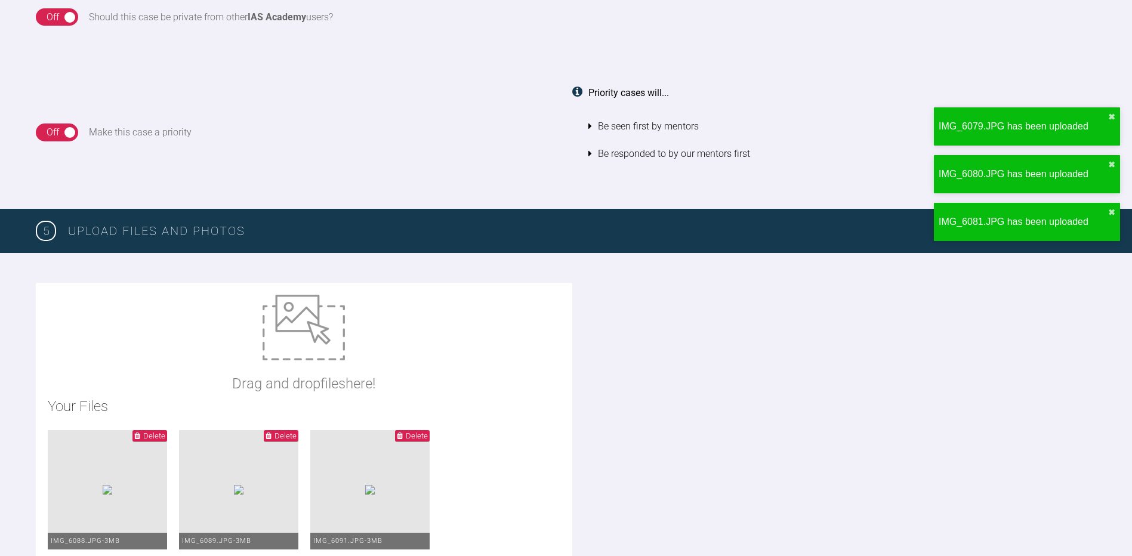
click at [314, 321] on img at bounding box center [304, 328] width 82 height 66
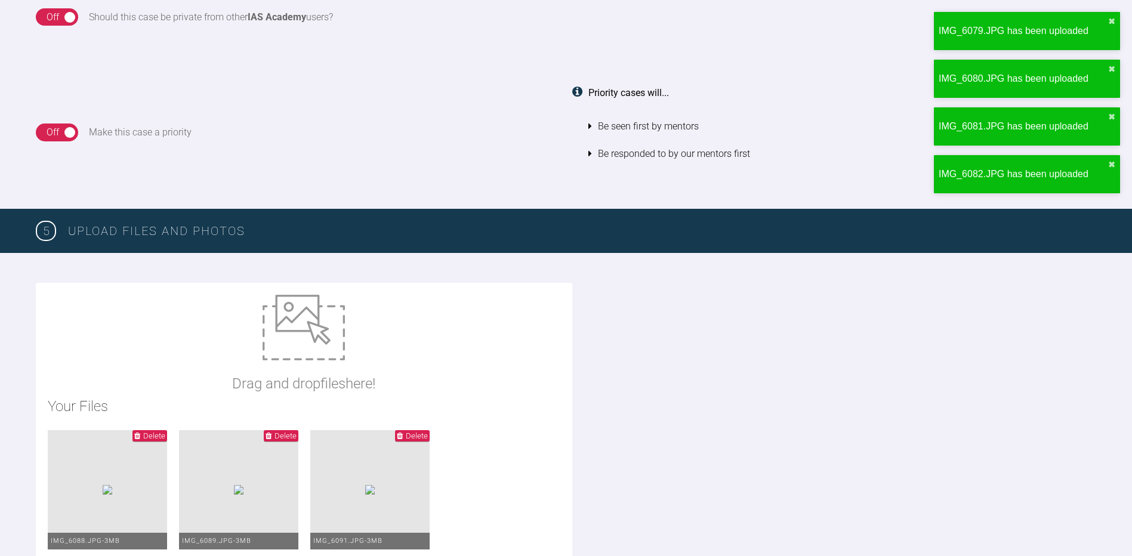
type input "C:\fakepath\IMG_6083.JPG"
click at [324, 350] on img at bounding box center [304, 328] width 82 height 66
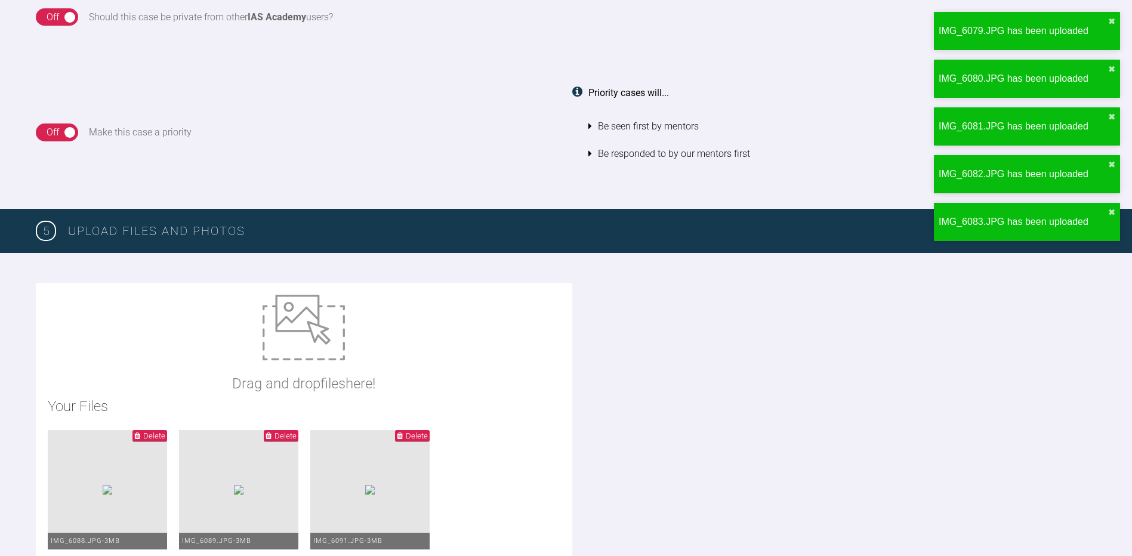
type input "C:\fakepath\IMG_6084.JPG"
click at [319, 347] on img at bounding box center [304, 328] width 82 height 66
type input "C:\fakepath\IMG_6085.JPG"
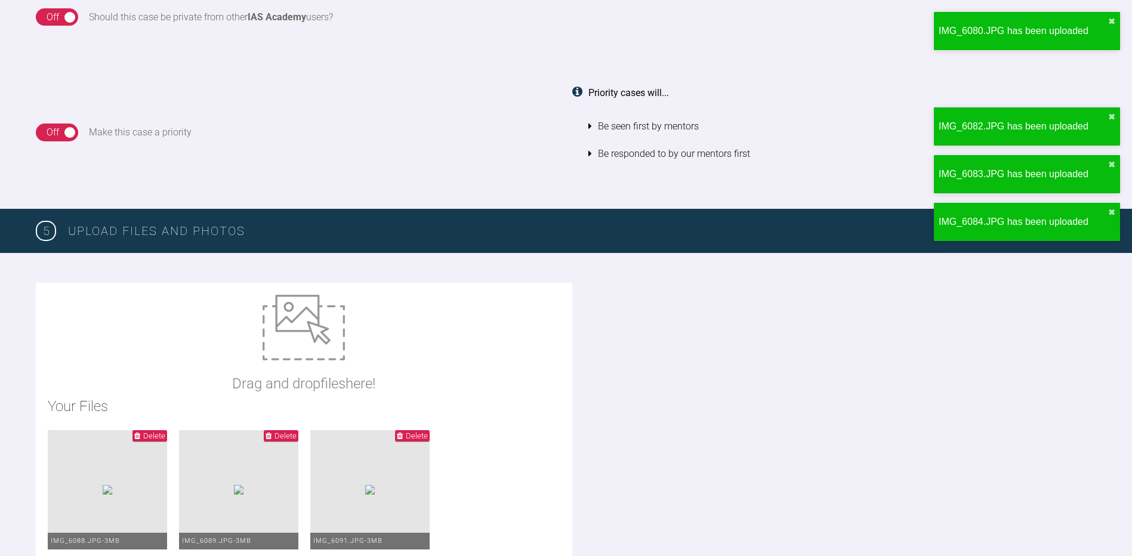
click at [320, 329] on img at bounding box center [304, 328] width 82 height 66
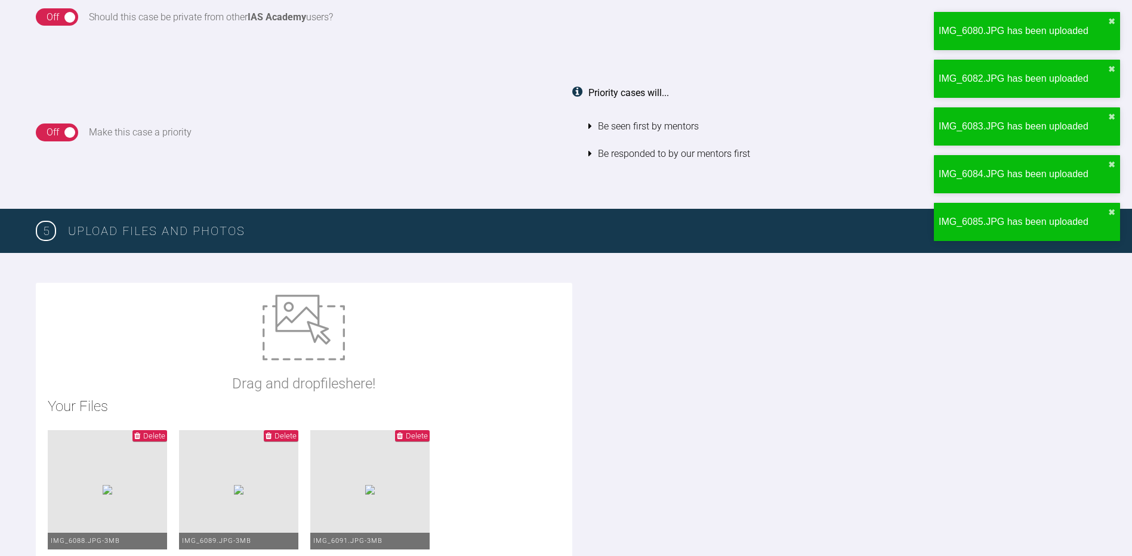
type input "C:\fakepath\IMG_6086.JPG"
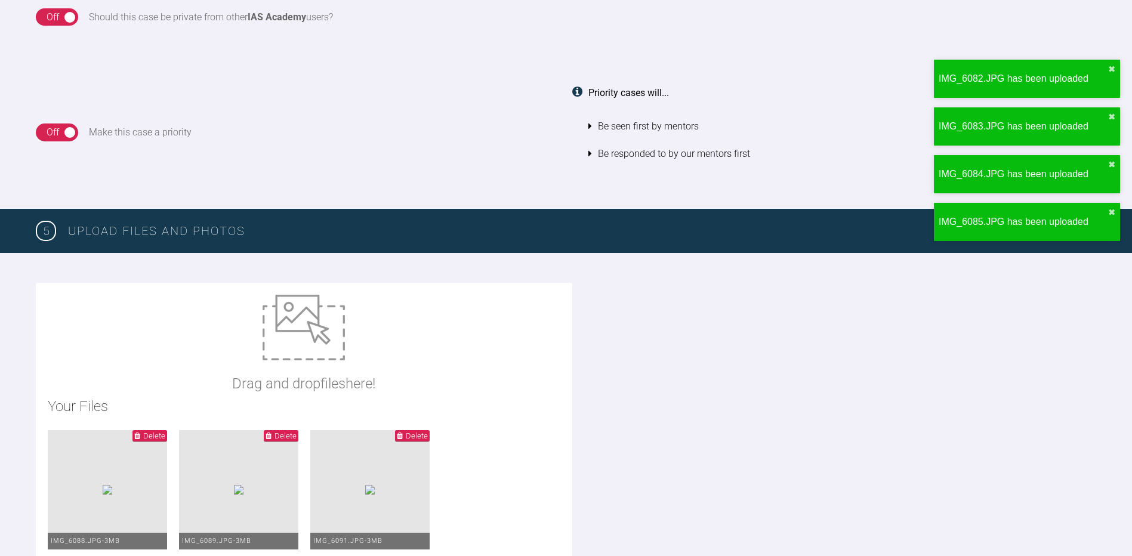
click at [319, 328] on img at bounding box center [304, 328] width 82 height 66
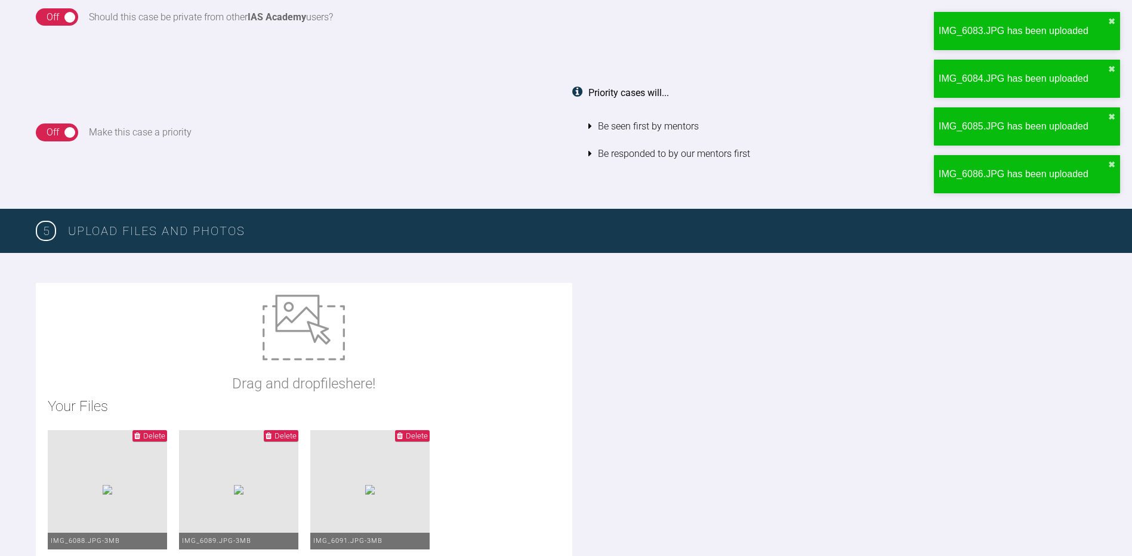
type input "C:\fakepath\IMG_6087.JPG"
click at [325, 327] on img at bounding box center [304, 328] width 82 height 66
type input "C:\fakepath\[DATE] - Spacewize capture (1).png"
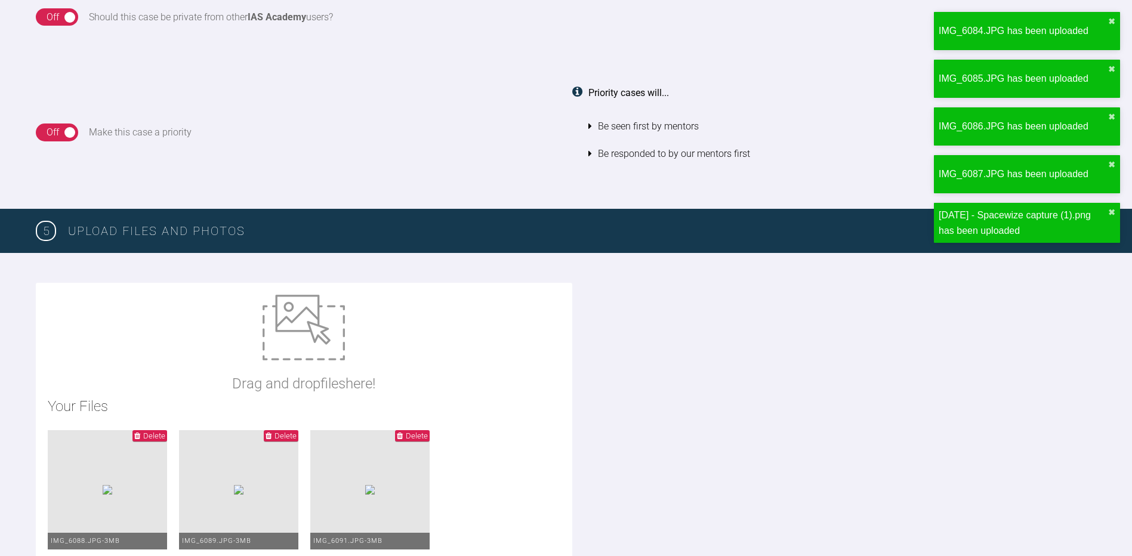
click at [291, 328] on img at bounding box center [304, 328] width 82 height 66
type input "C:\fakepath\[DATE] - Spacewize capture.png"
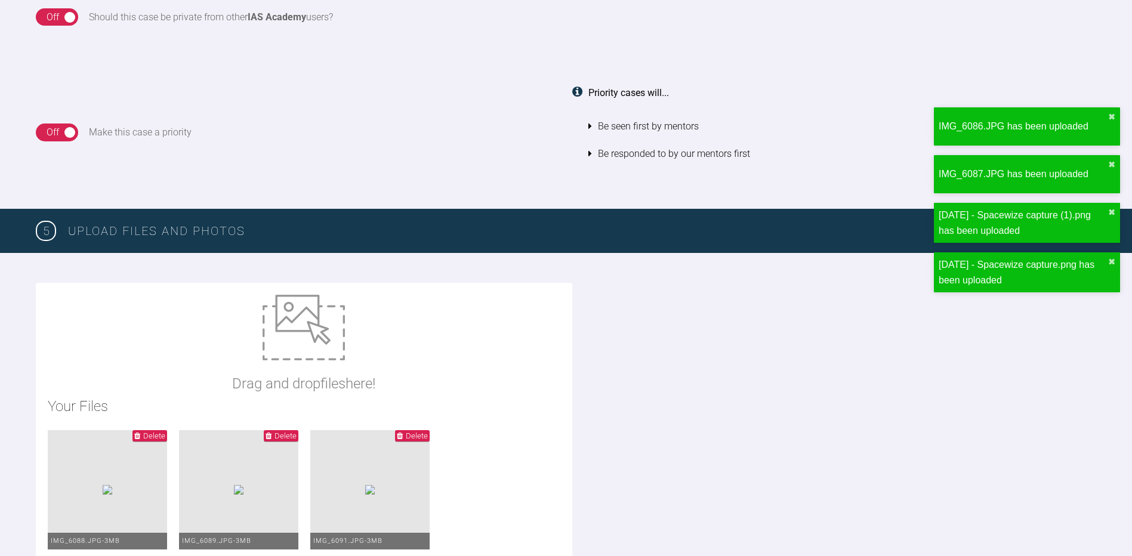
click at [316, 329] on img at bounding box center [304, 328] width 82 height 66
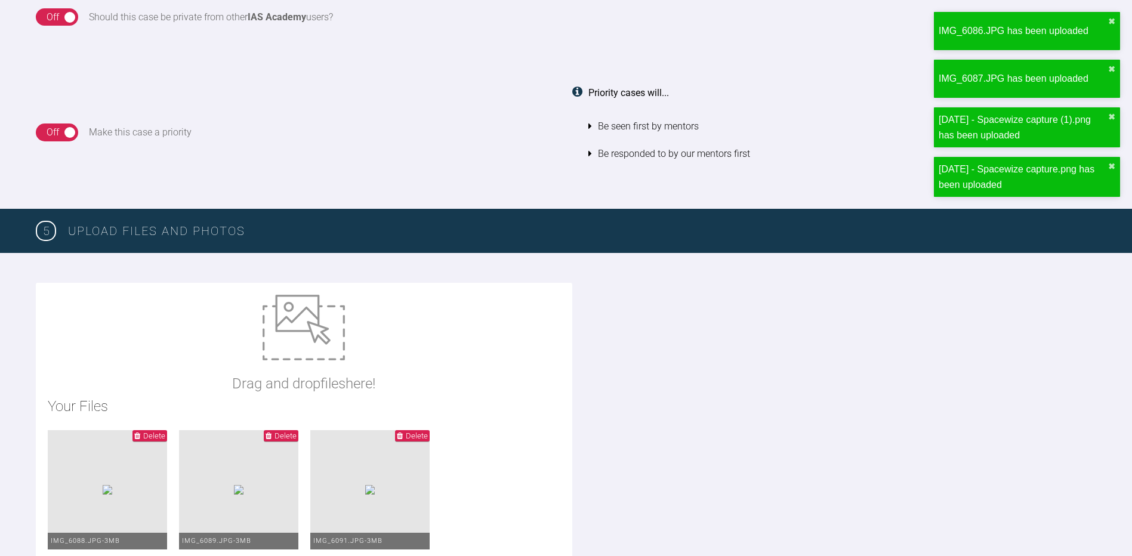
type input "C:\fakepath\ortho assess [DATE] [PHONE_NUMBER].pdf"
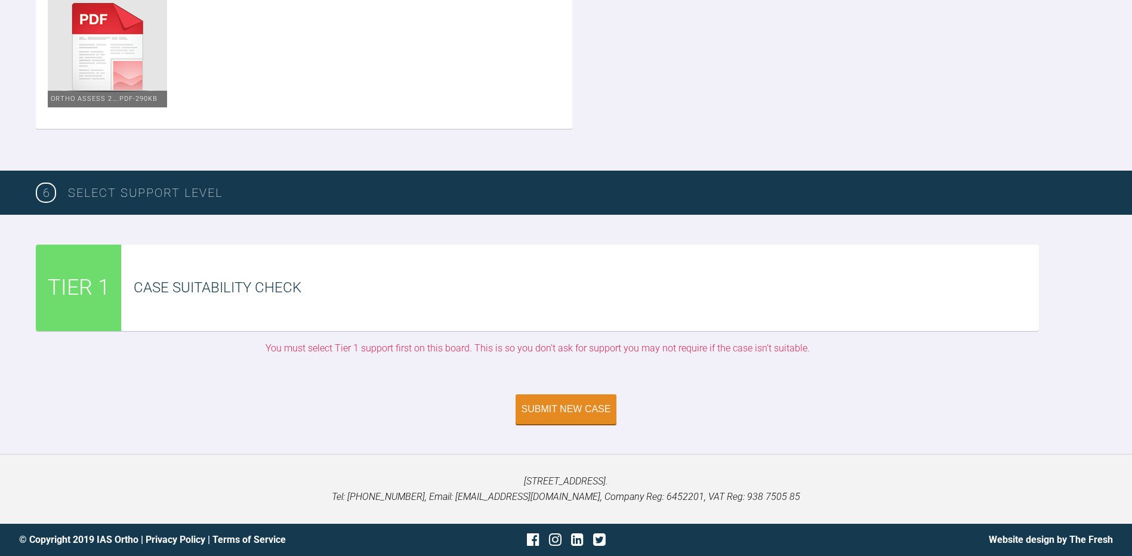
scroll to position [2866, 0]
click at [586, 416] on div "Submit New Case" at bounding box center [565, 410] width 89 height 11
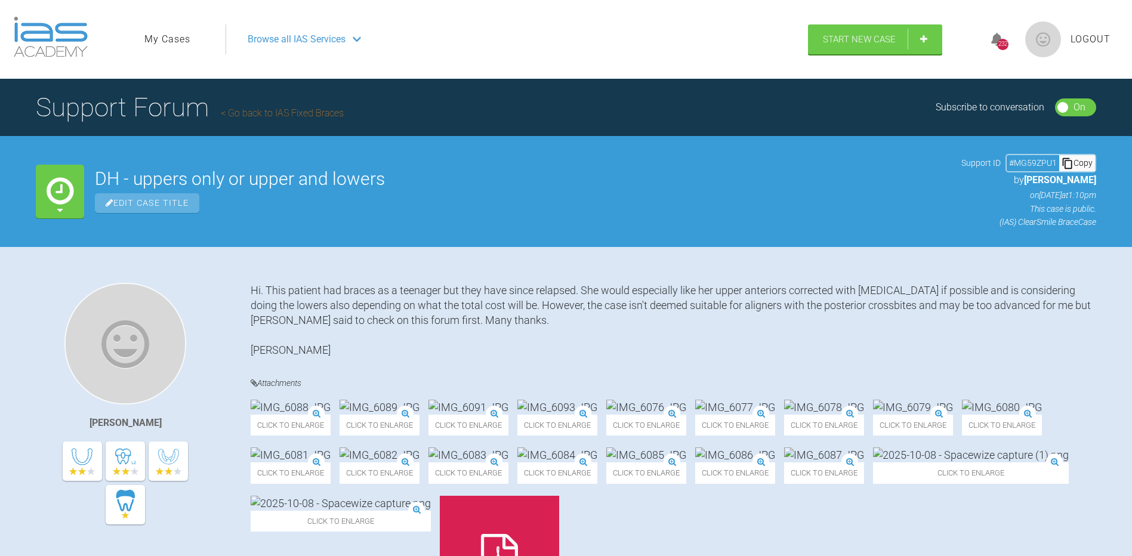
click at [165, 42] on link "My Cases" at bounding box center [167, 40] width 46 height 16
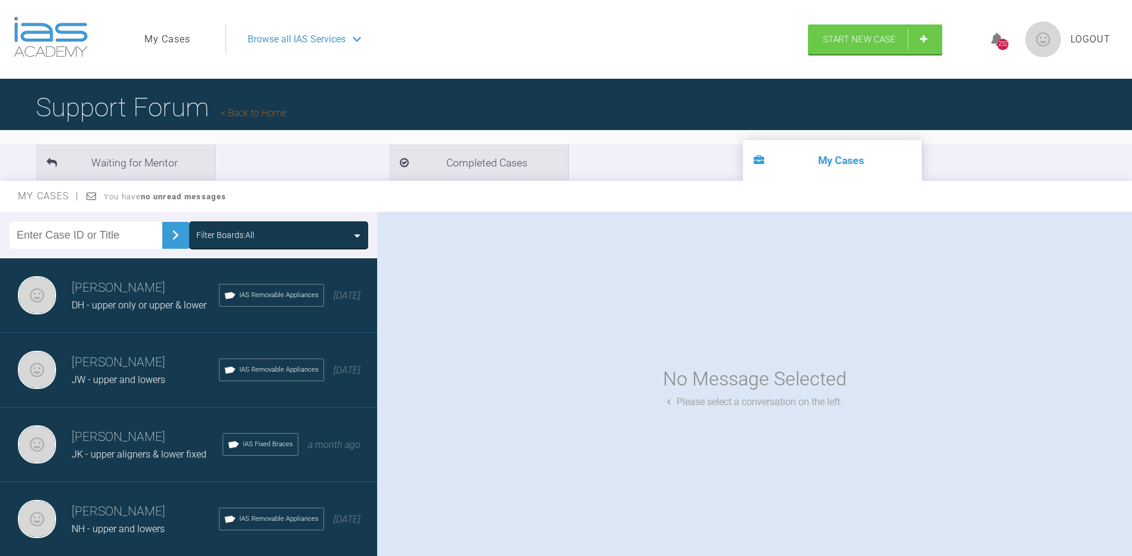
click at [120, 312] on div "DH - upper only or upper & lower" at bounding box center [145, 306] width 147 height 16
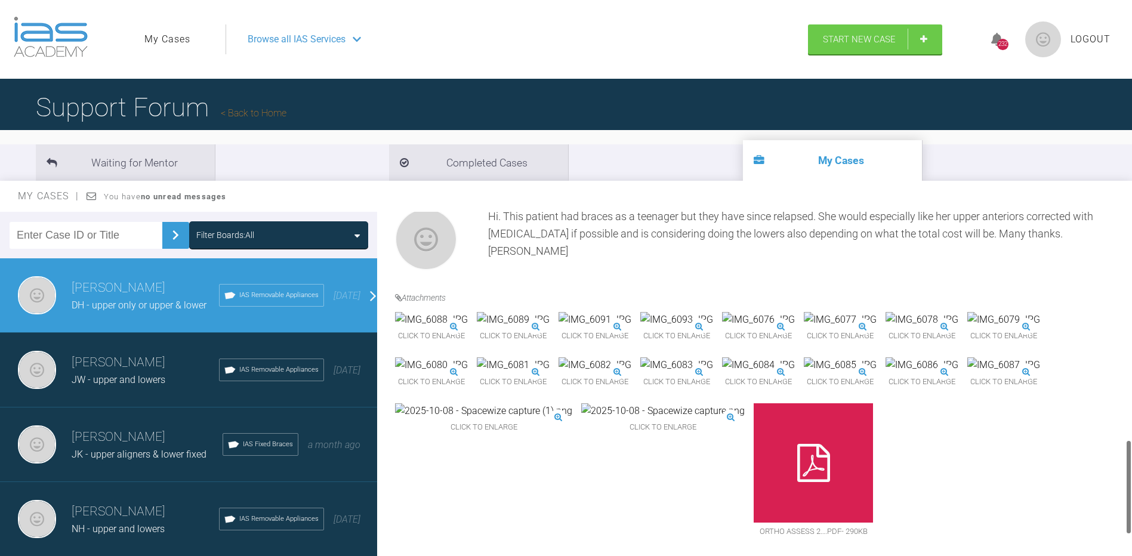
scroll to position [895, 0]
click at [967, 373] on img at bounding box center [1003, 365] width 73 height 16
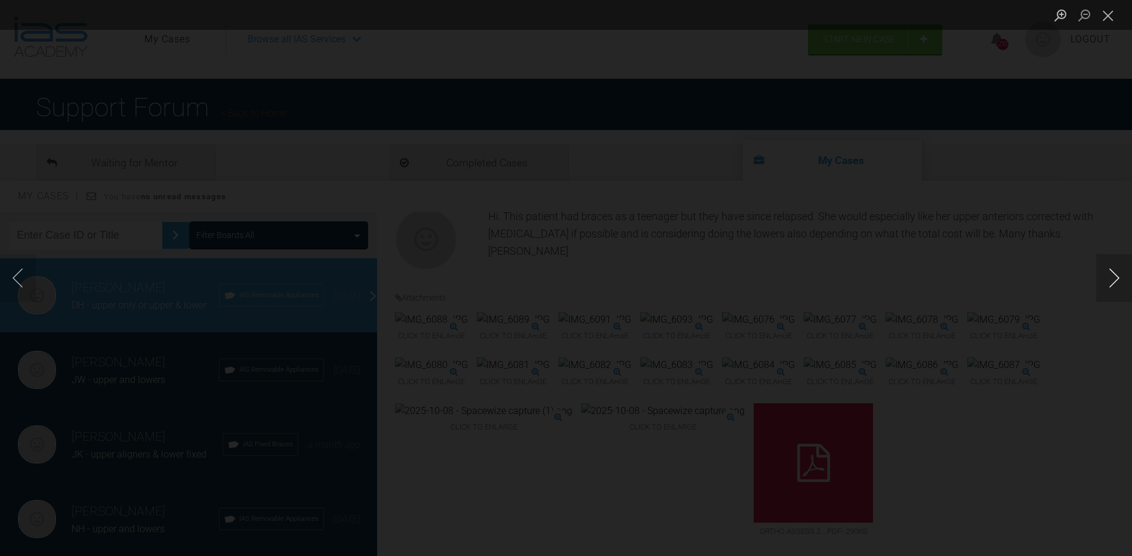
click at [1112, 276] on button "Next image" at bounding box center [1114, 278] width 36 height 48
click at [1110, 17] on button "Close lightbox" at bounding box center [1108, 15] width 24 height 21
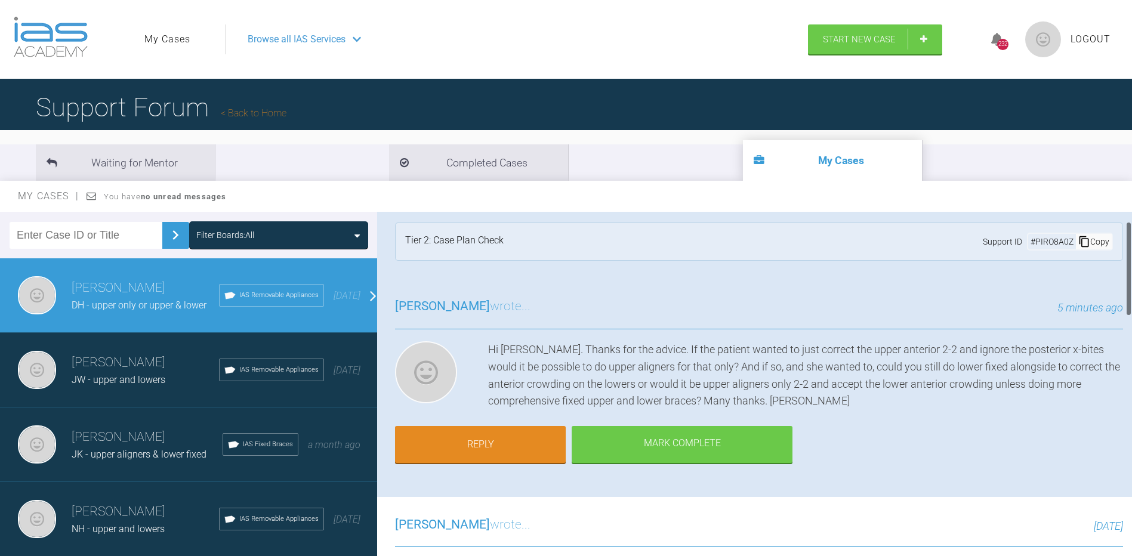
scroll to position [0, 0]
